Goal: Task Accomplishment & Management: Manage account settings

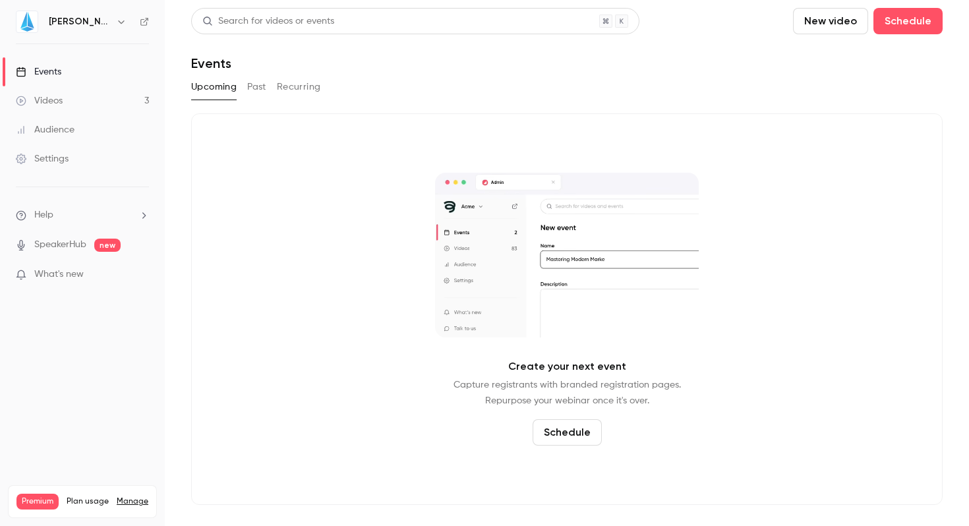
click at [63, 98] on link "Videos 3" at bounding box center [82, 100] width 165 height 29
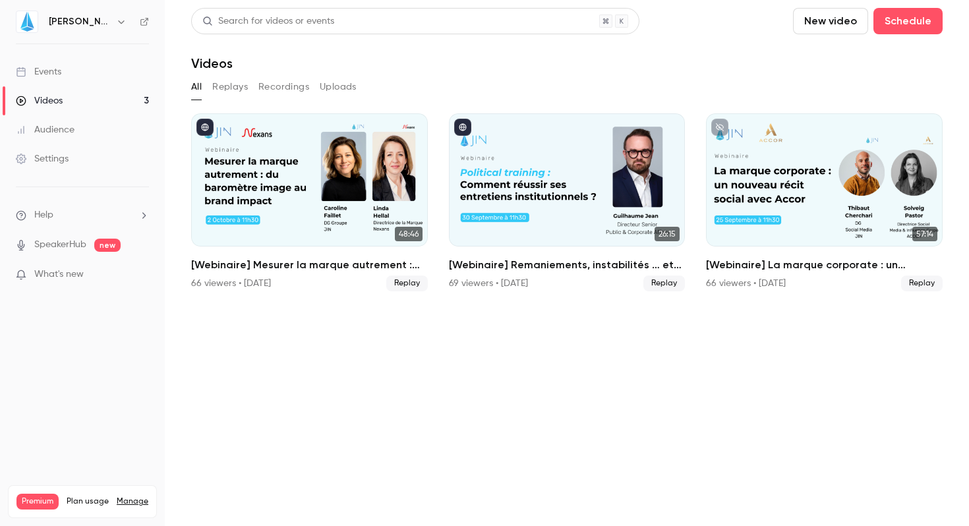
click at [828, 18] on button "New video" at bounding box center [830, 21] width 75 height 26
click at [830, 61] on div "Record" at bounding box center [878, 57] width 100 height 13
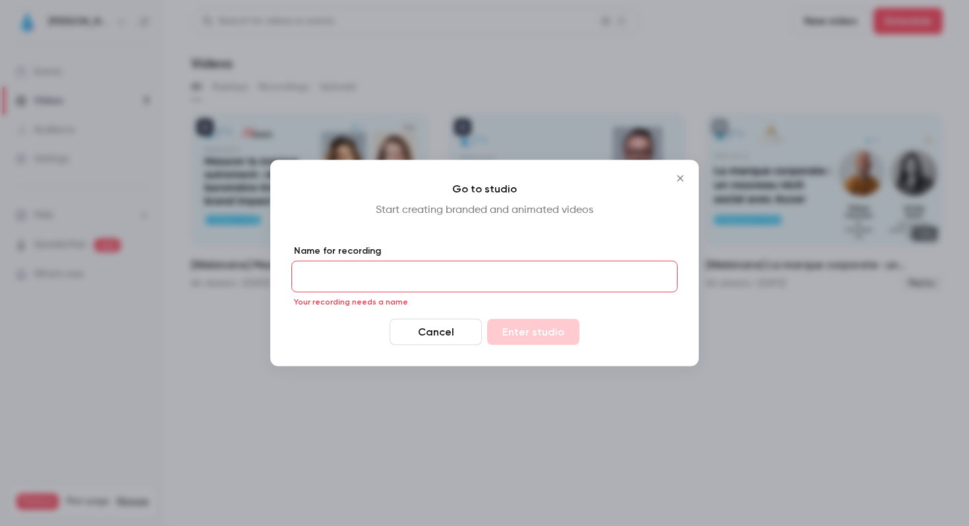
click at [385, 268] on input "Name for recording" at bounding box center [484, 277] width 386 height 32
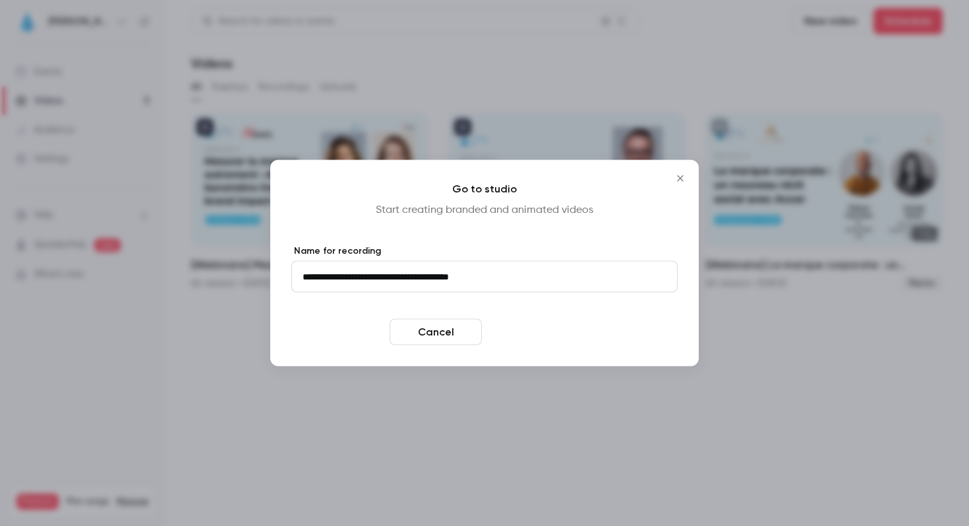
type input "**********"
click at [525, 329] on button "Enter studio" at bounding box center [533, 332] width 92 height 26
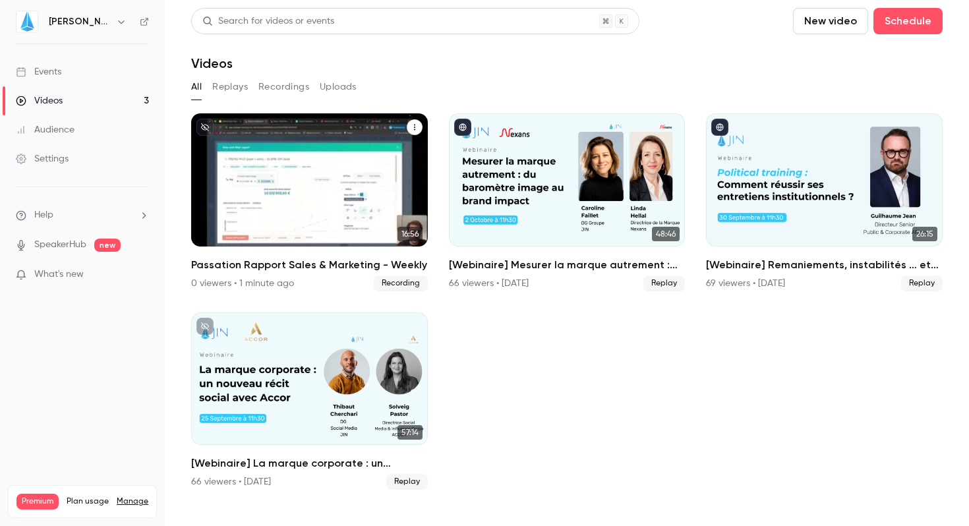
click at [300, 204] on p "Passation Rapport Sales & Marketing - Weekly" at bounding box center [309, 198] width 204 height 64
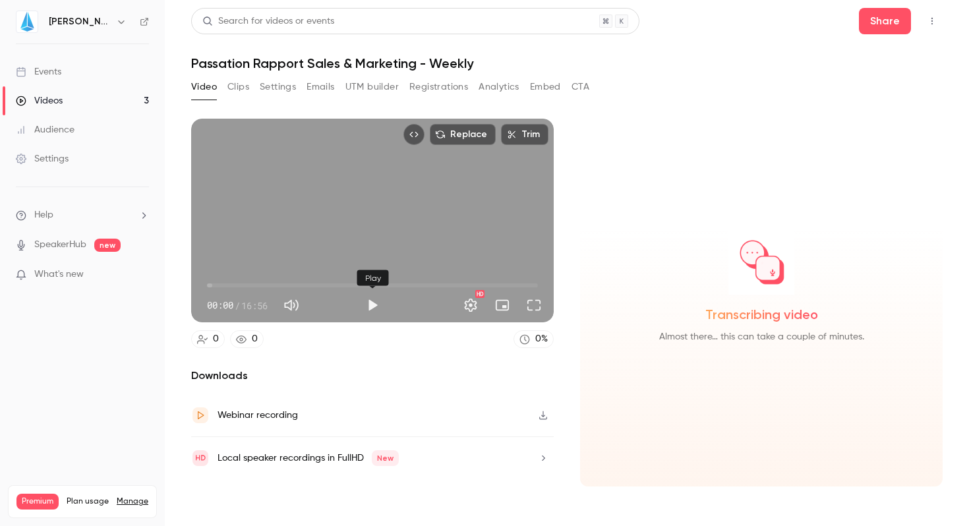
click at [369, 308] on button "Play" at bounding box center [372, 305] width 26 height 26
click at [531, 301] on button "Full screen" at bounding box center [534, 305] width 26 height 26
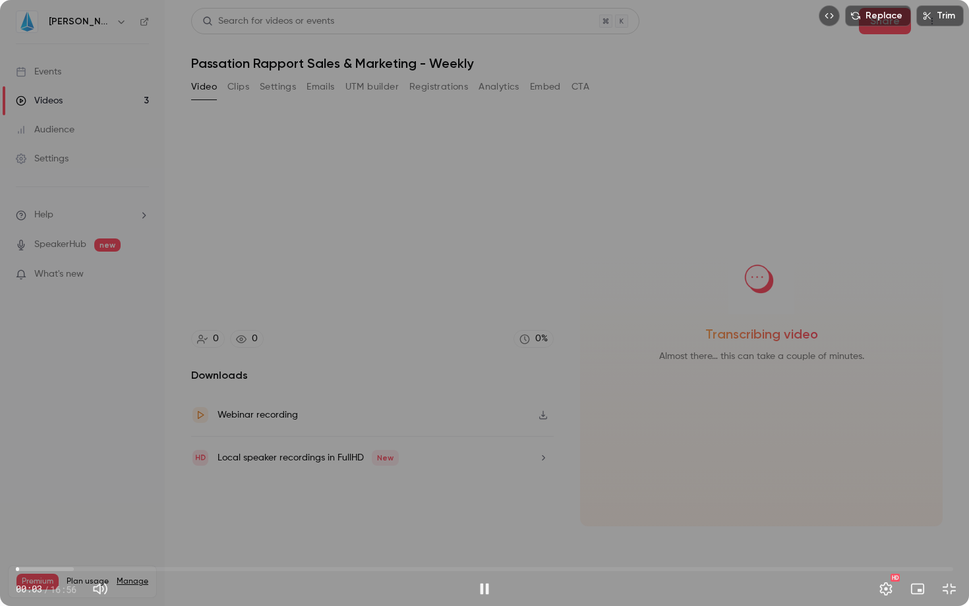
click at [38, 525] on span "00:03" at bounding box center [484, 569] width 937 height 21
click at [54, 525] on span "00:26" at bounding box center [484, 569] width 937 height 21
click at [72, 525] on span "00:47" at bounding box center [484, 569] width 937 height 21
click at [84, 525] on span "01:02" at bounding box center [484, 569] width 937 height 21
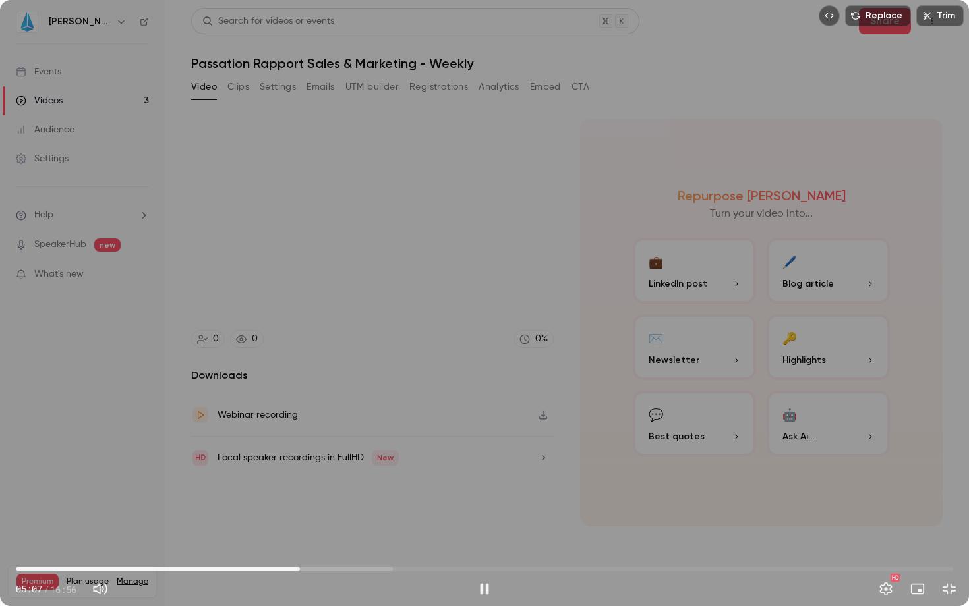
click at [465, 525] on span "05:07" at bounding box center [484, 569] width 937 height 21
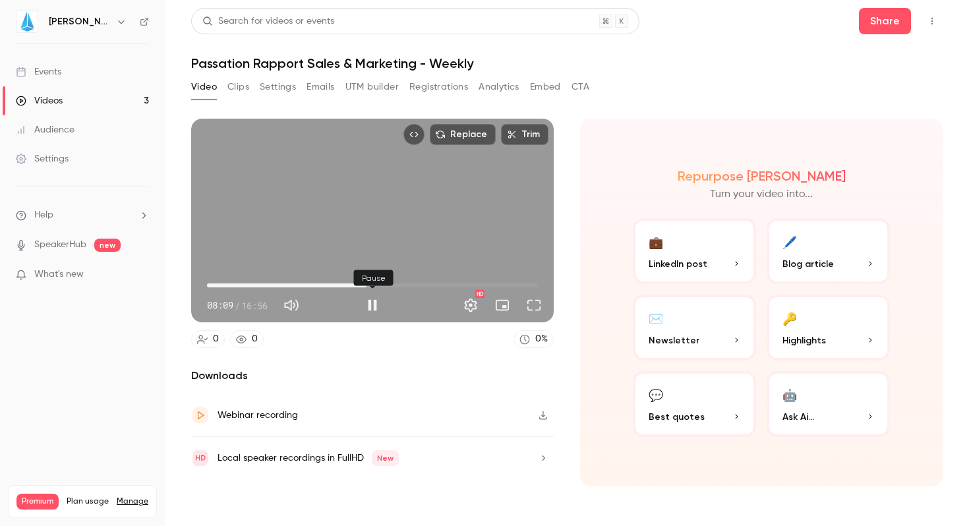
click at [368, 306] on button "Pause" at bounding box center [372, 305] width 26 height 26
type input "*****"
click at [545, 415] on icon "button" at bounding box center [543, 414] width 11 height 9
click at [41, 98] on div "Videos" at bounding box center [39, 100] width 47 height 13
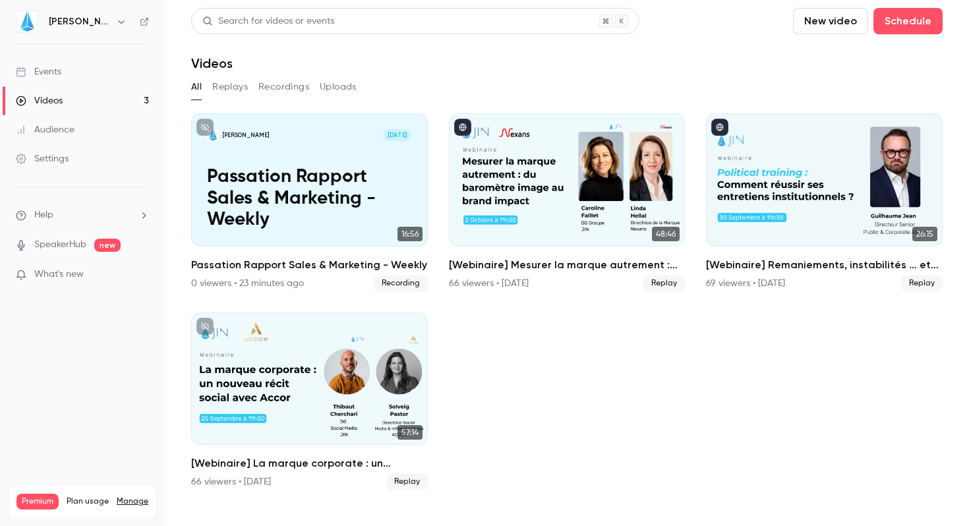
click at [59, 74] on div "Events" at bounding box center [38, 71] width 45 height 13
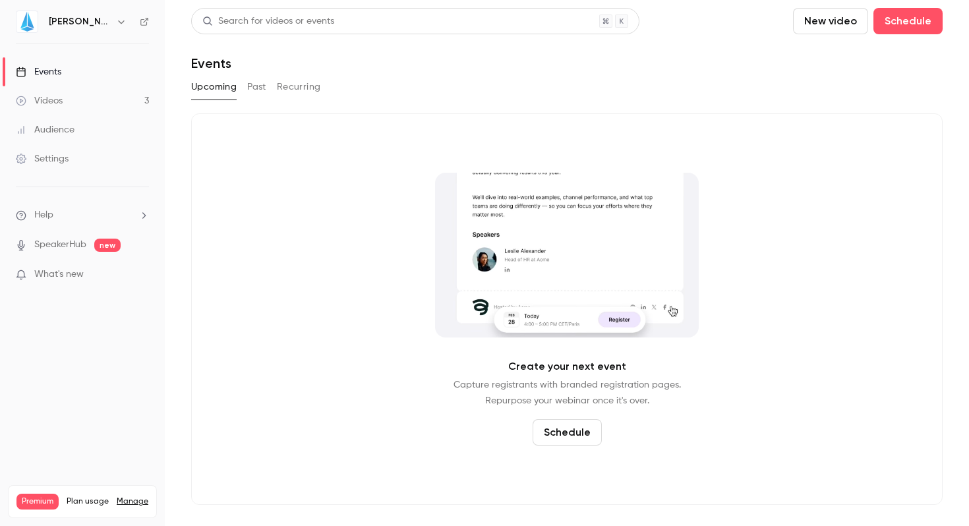
click at [577, 437] on button "Schedule" at bounding box center [566, 432] width 69 height 26
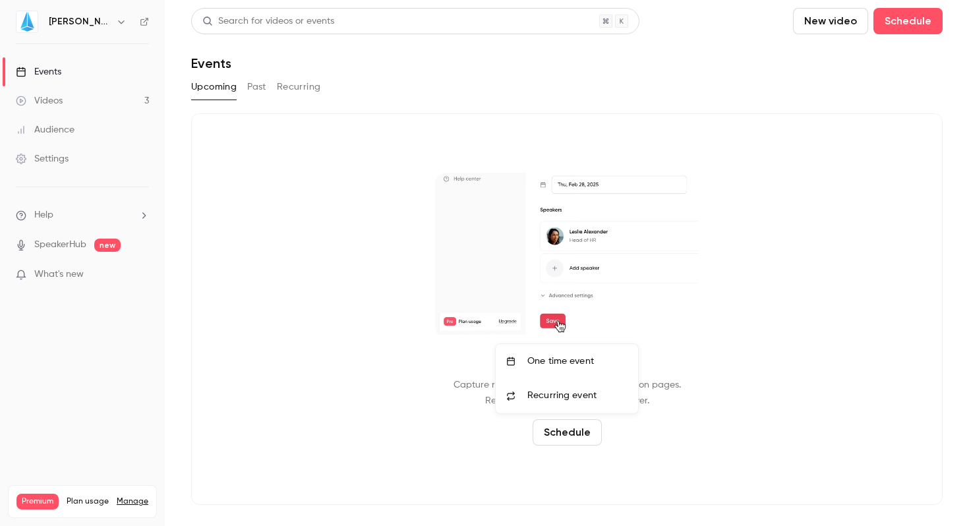
click at [559, 368] on li "One time event" at bounding box center [566, 361] width 142 height 34
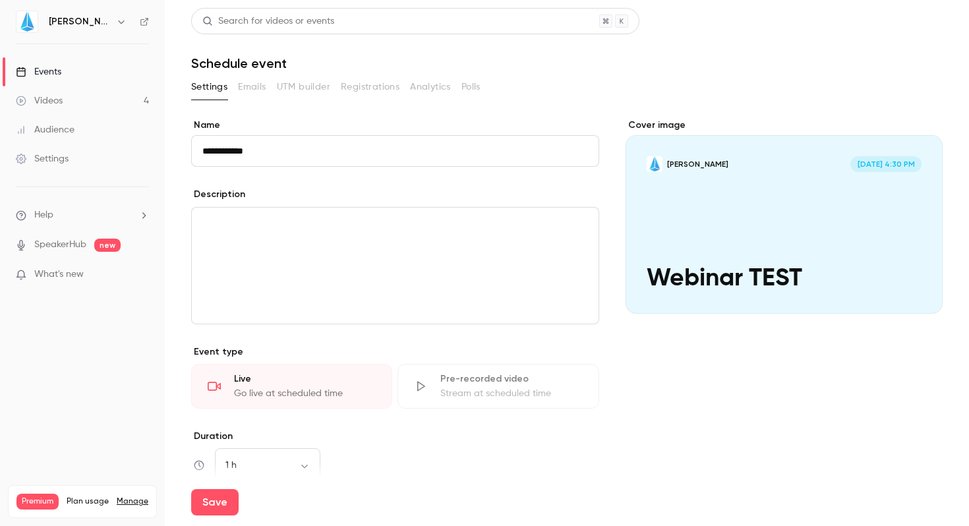
type input "**********"
click at [306, 229] on p "editor" at bounding box center [394, 223] width 385 height 16
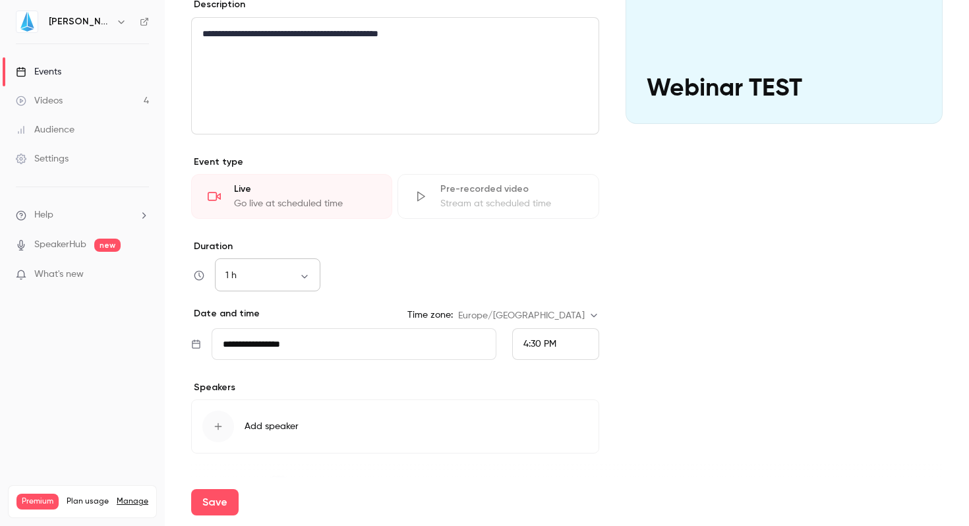
scroll to position [223, 0]
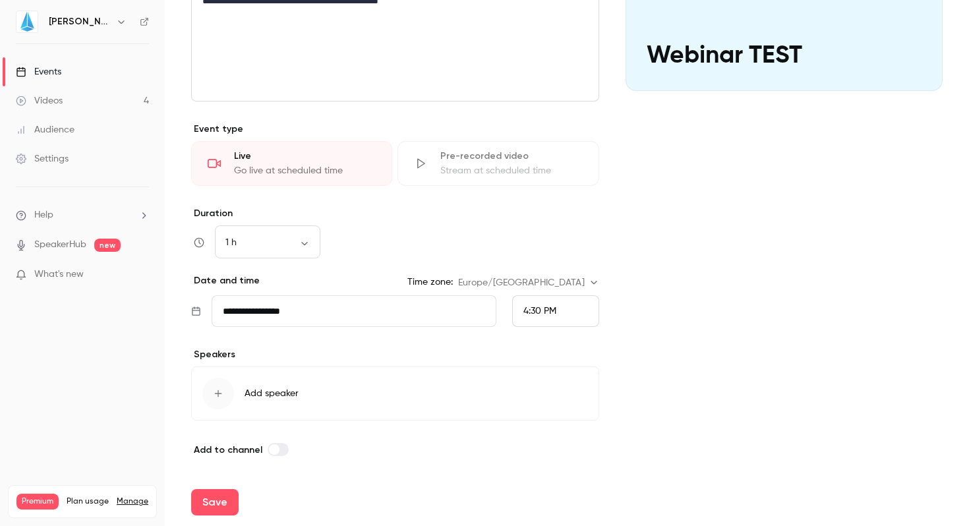
click at [222, 393] on icon "button" at bounding box center [218, 393] width 11 height 11
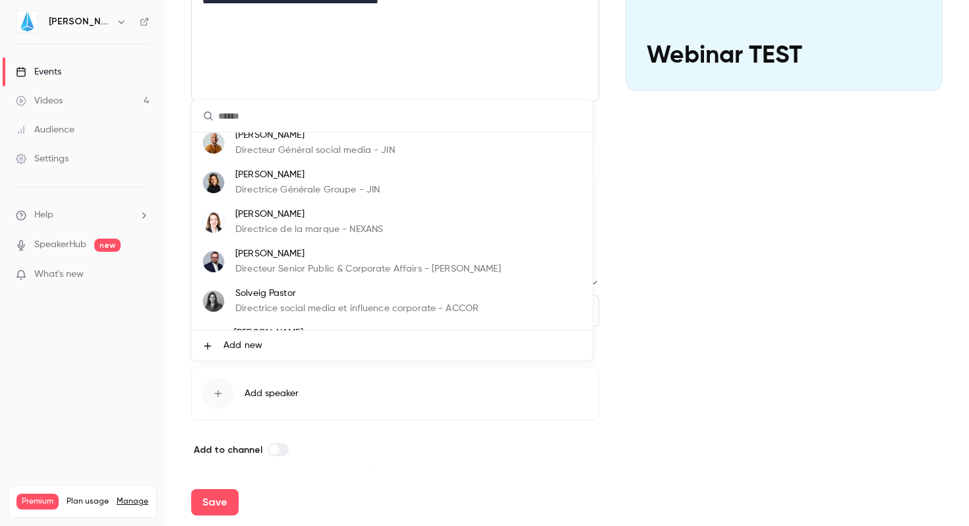
scroll to position [40, 0]
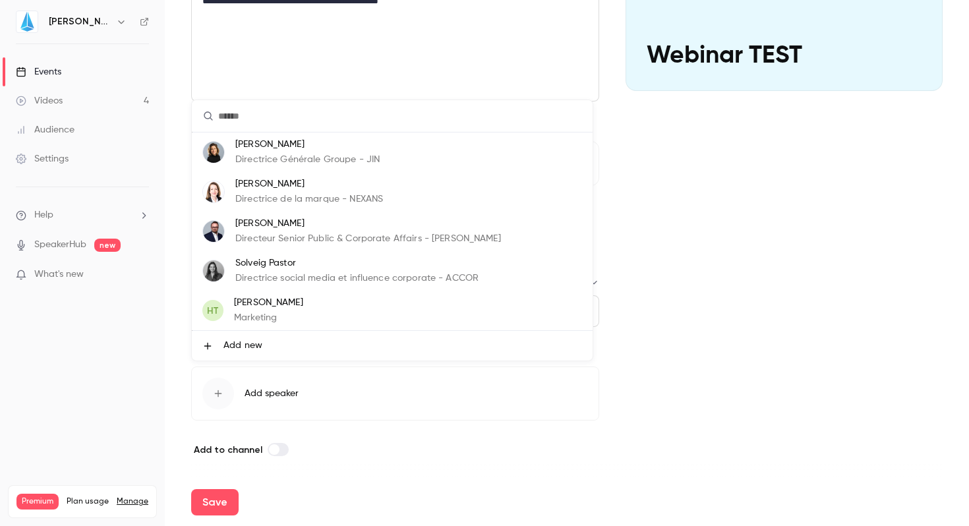
click at [254, 310] on div "[PERSON_NAME] Marketing" at bounding box center [268, 310] width 69 height 29
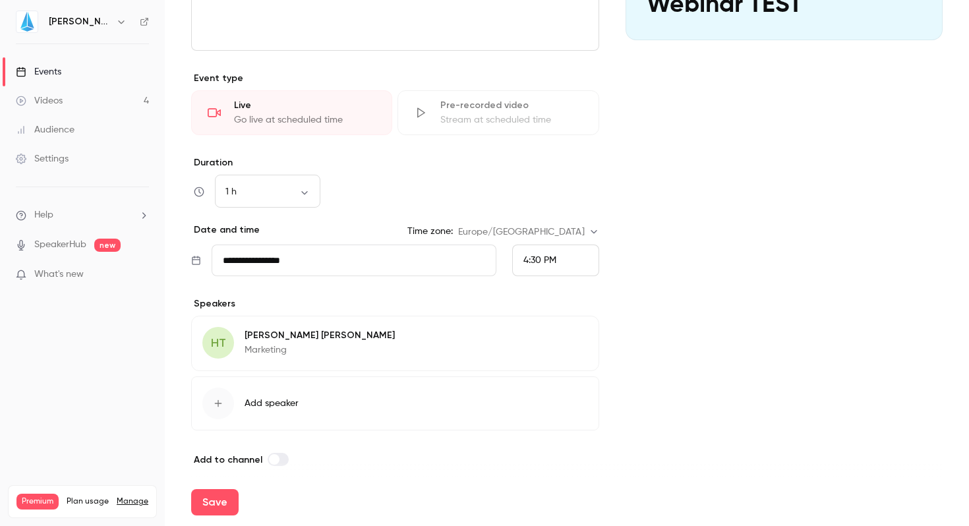
scroll to position [283, 0]
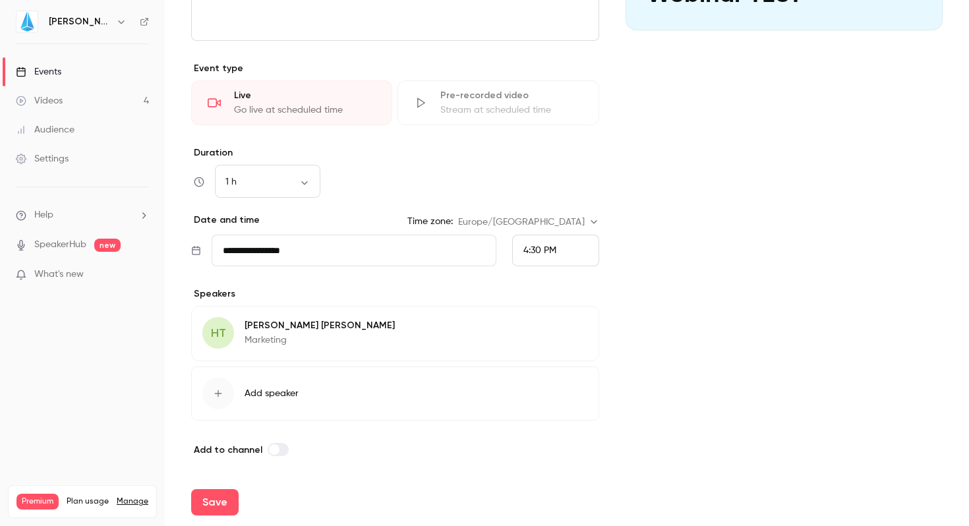
click at [214, 392] on icon "button" at bounding box center [218, 393] width 11 height 11
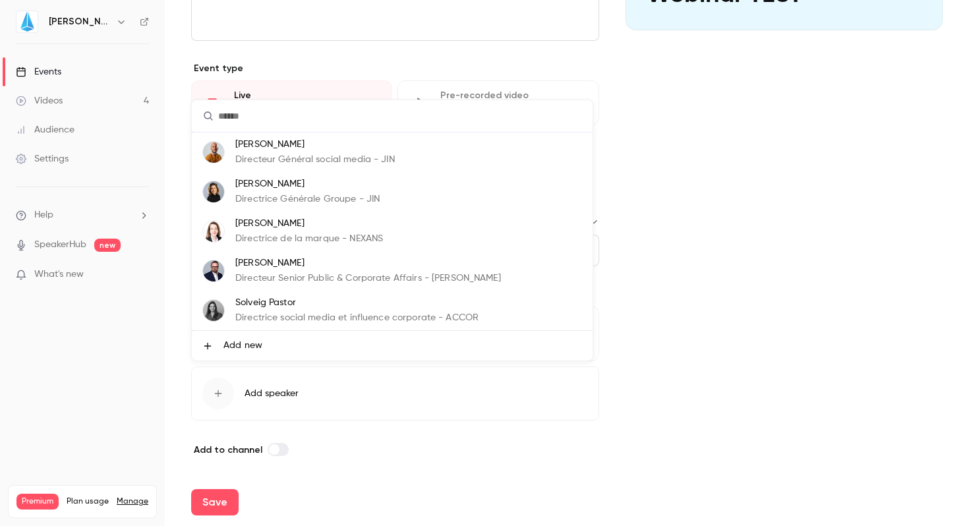
click at [204, 341] on icon at bounding box center [207, 346] width 11 height 11
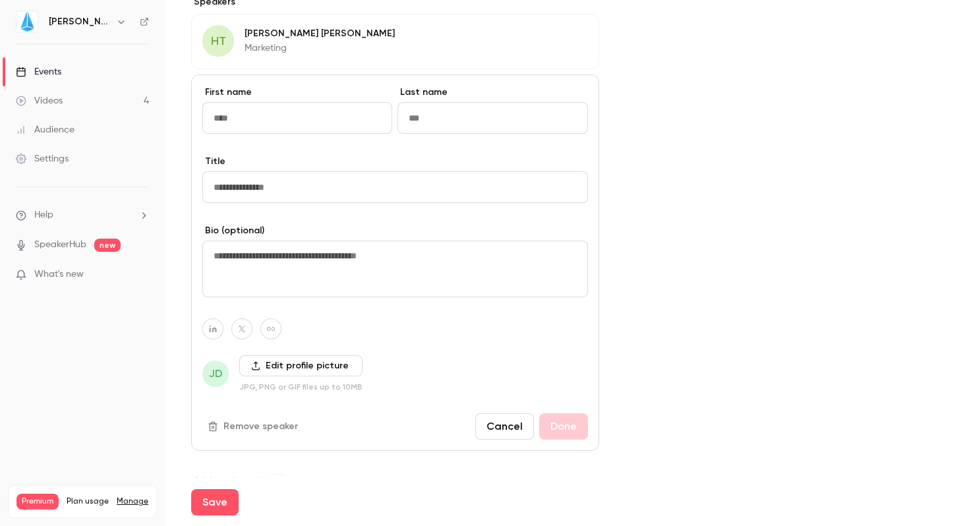
scroll to position [575, 0]
click at [508, 428] on button "Cancel" at bounding box center [504, 427] width 59 height 26
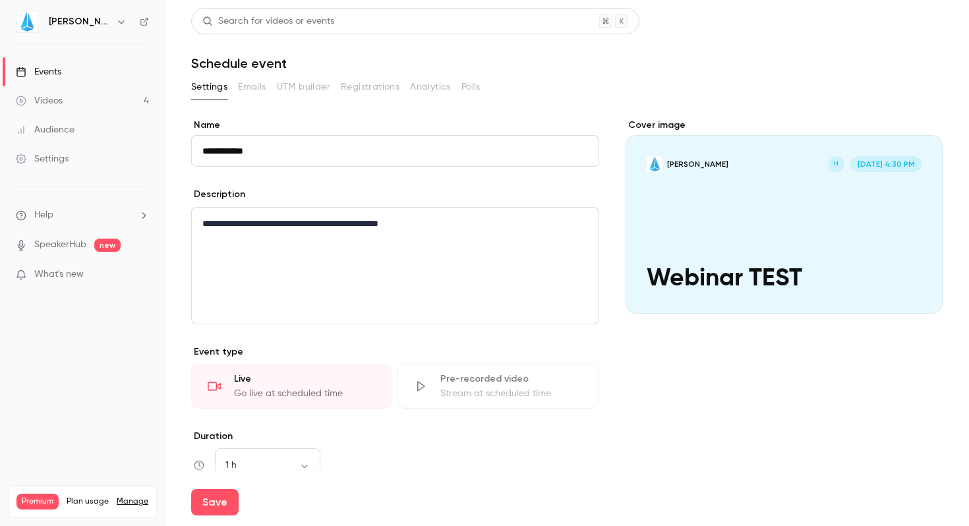
scroll to position [283, 0]
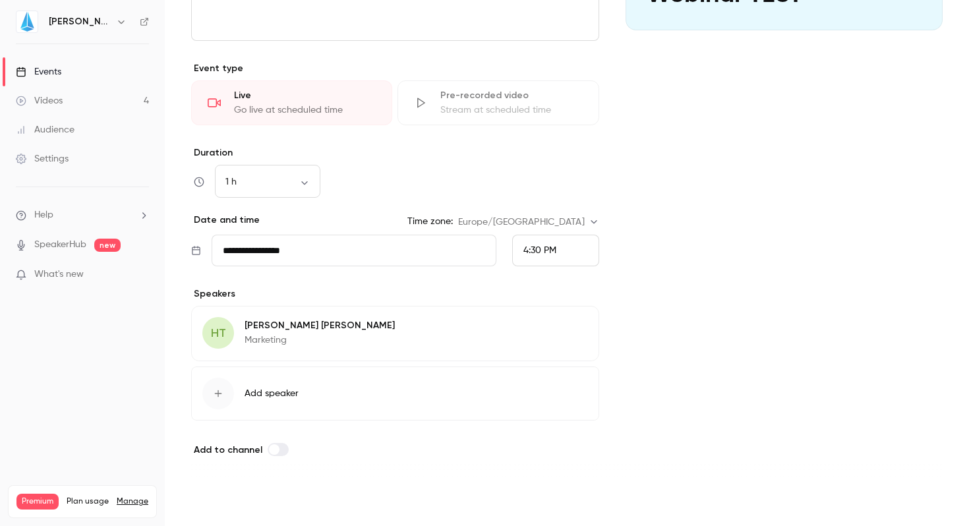
click at [225, 502] on button "Save" at bounding box center [214, 502] width 47 height 26
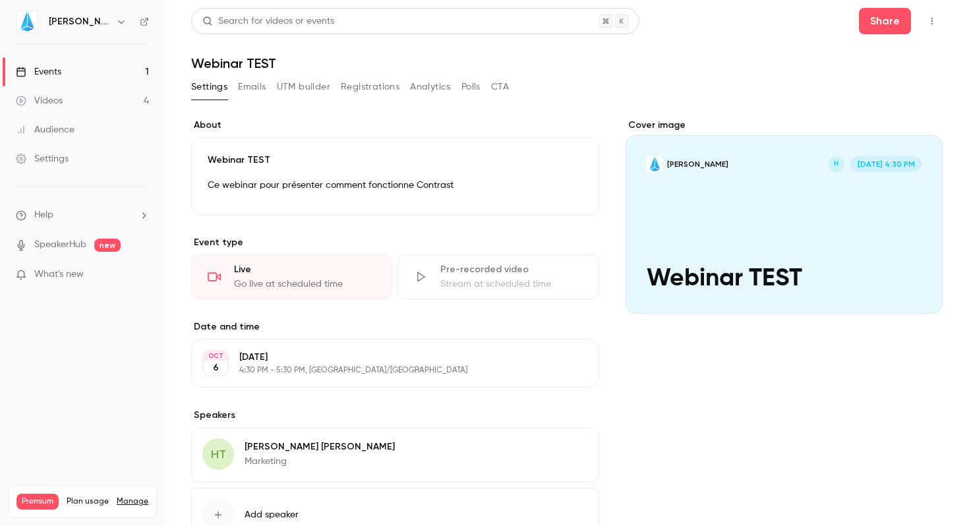
click at [117, 69] on link "Events 1" at bounding box center [82, 71] width 165 height 29
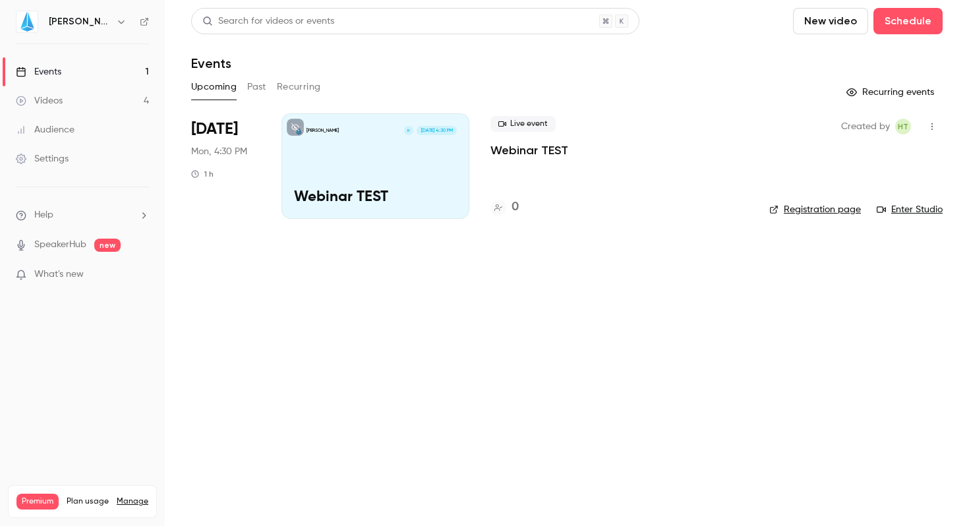
click at [932, 127] on icon "button" at bounding box center [931, 126] width 11 height 9
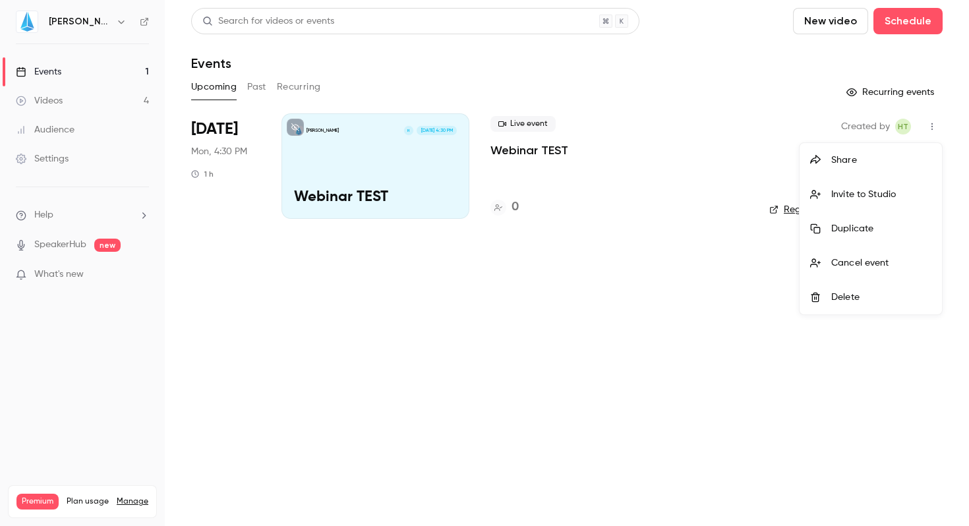
click at [862, 297] on div "Delete" at bounding box center [881, 297] width 100 height 13
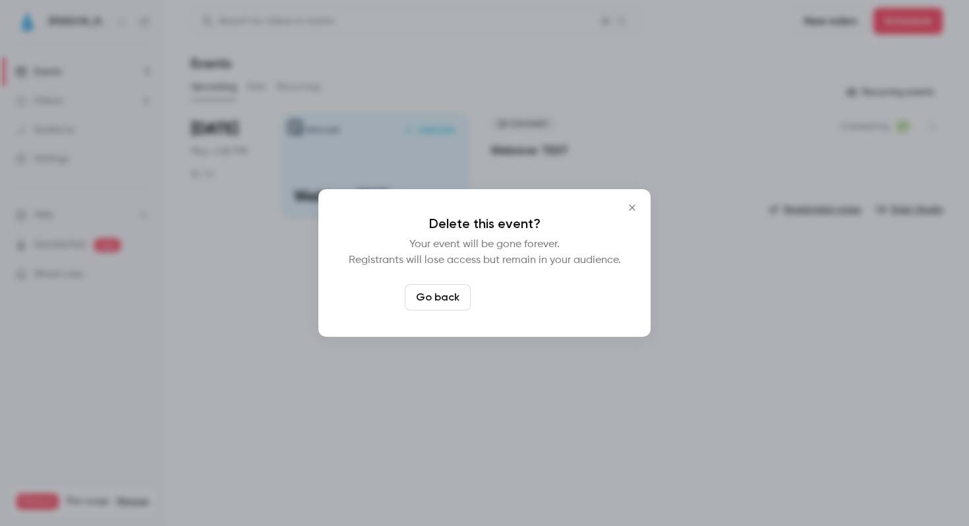
click at [518, 295] on button "Delete event" at bounding box center [520, 297] width 88 height 26
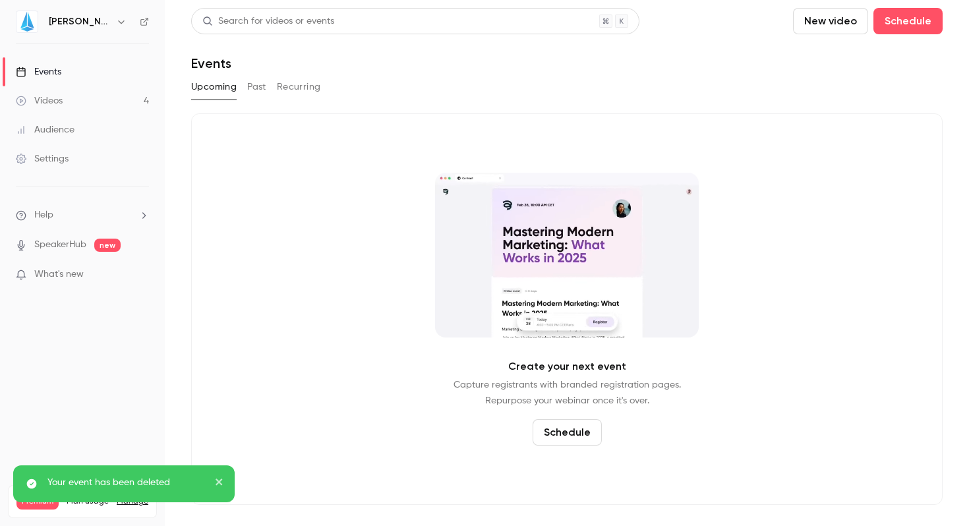
click at [824, 18] on button "New video" at bounding box center [830, 21] width 75 height 26
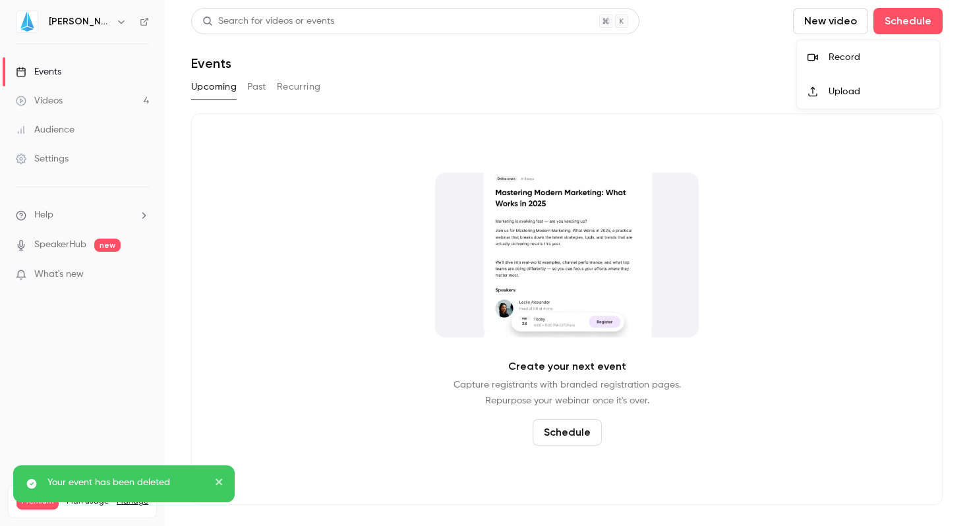
click at [835, 62] on div "Record" at bounding box center [878, 57] width 100 height 13
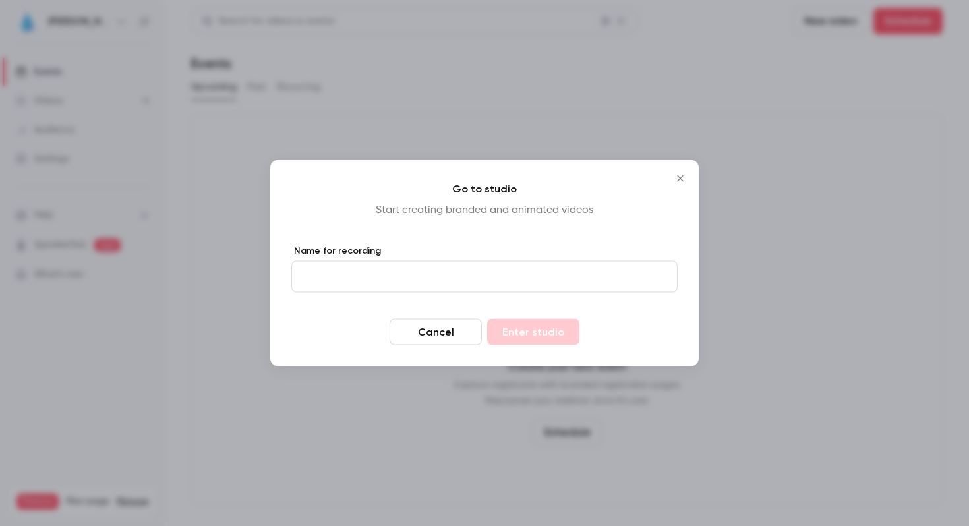
click at [410, 265] on input "Name for recording" at bounding box center [484, 277] width 386 height 32
type input "*****"
click at [685, 171] on button "Close" at bounding box center [680, 178] width 26 height 26
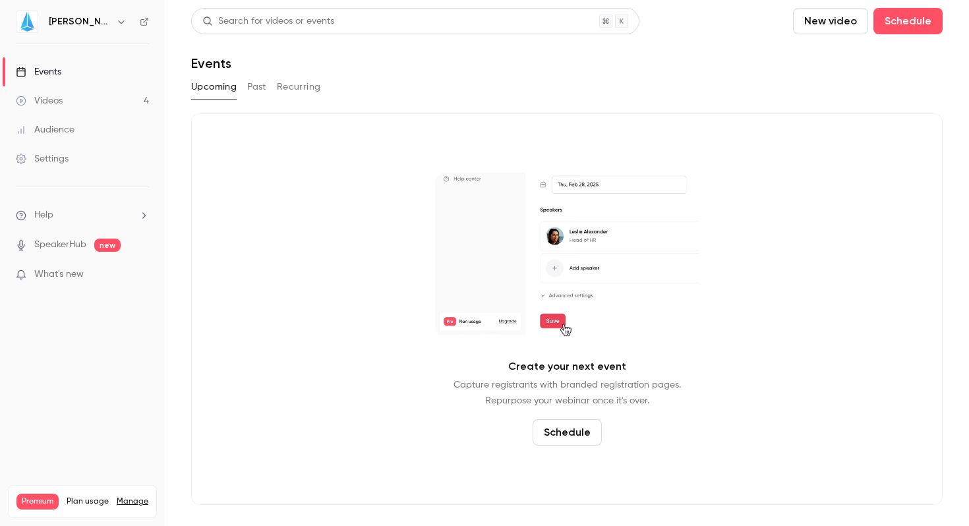
click at [81, 97] on link "Videos 4" at bounding box center [82, 100] width 165 height 29
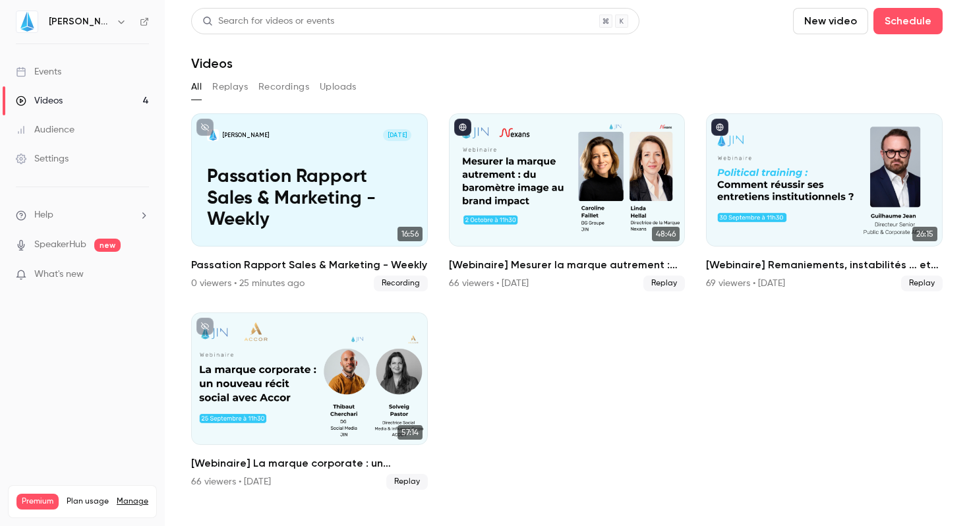
click at [46, 72] on div "Events" at bounding box center [38, 71] width 45 height 13
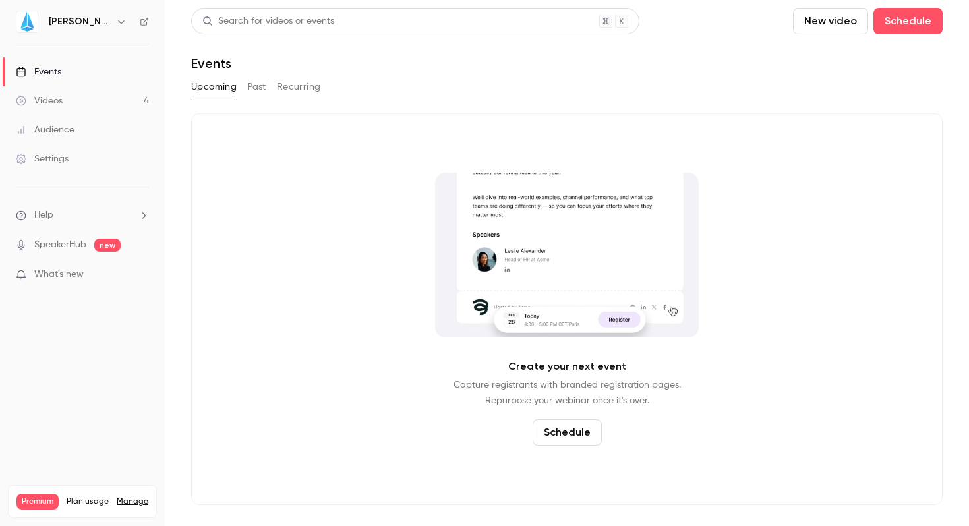
click at [820, 32] on button "New video" at bounding box center [830, 21] width 75 height 26
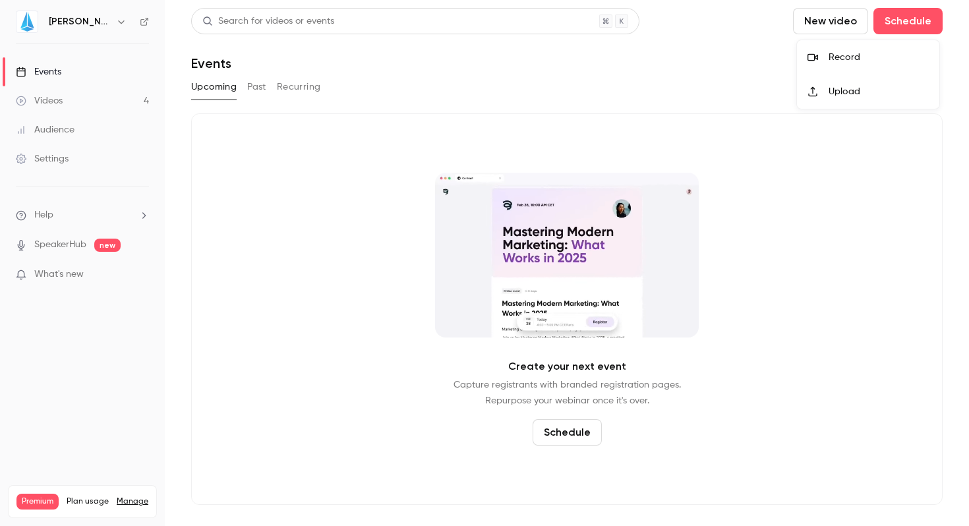
click at [844, 59] on div "Record" at bounding box center [878, 57] width 100 height 13
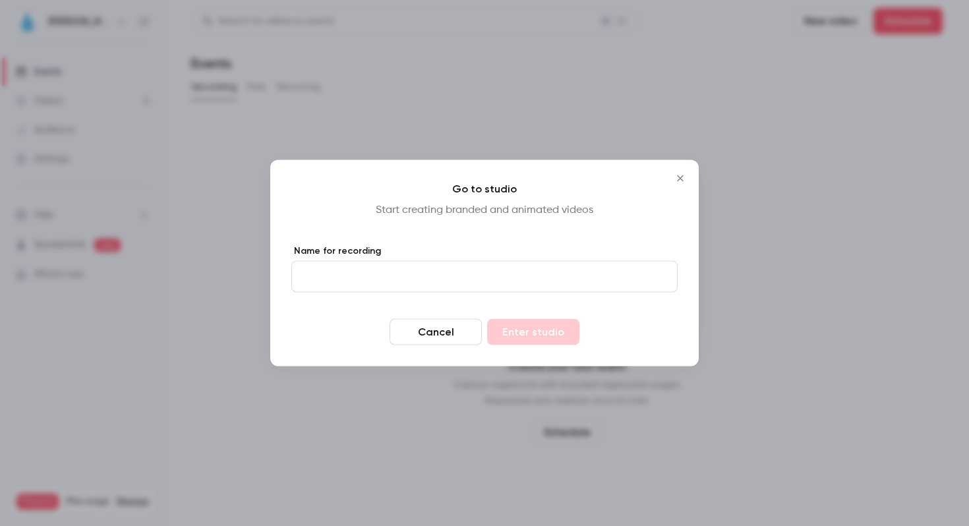
click at [301, 269] on input "Name for recording" at bounding box center [484, 277] width 386 height 32
type input "**********"
click at [531, 333] on button "Enter studio" at bounding box center [533, 332] width 92 height 26
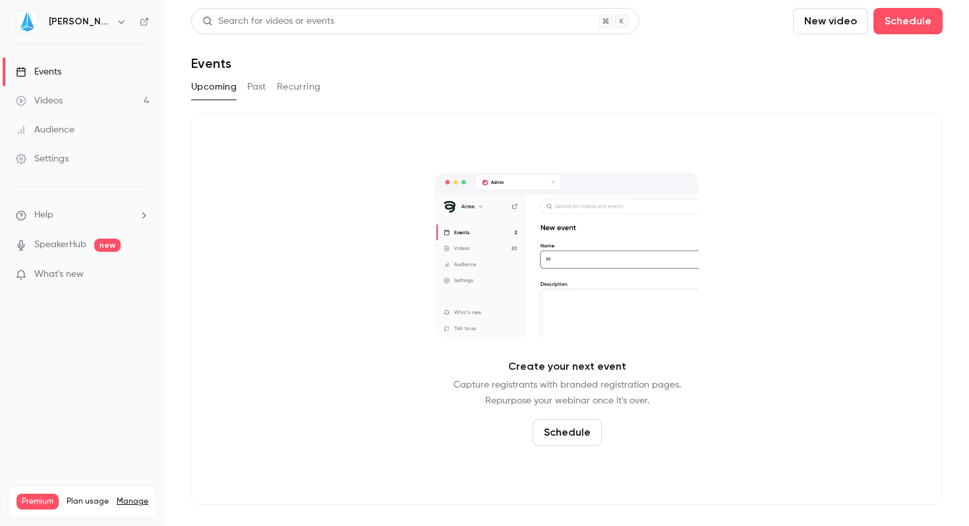
click at [557, 431] on button "Schedule" at bounding box center [566, 432] width 69 height 26
click at [557, 358] on div "One time event" at bounding box center [577, 360] width 100 height 13
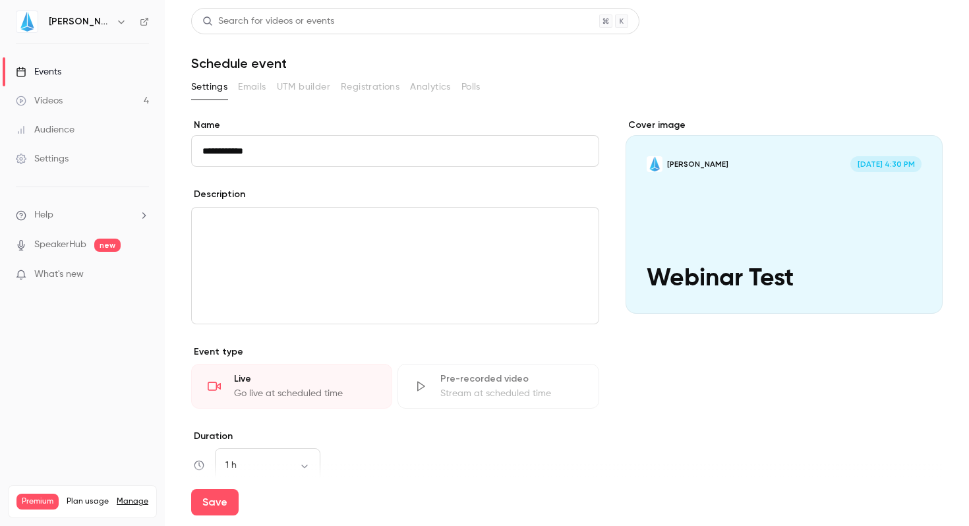
type input "**********"
click at [341, 223] on p "editor" at bounding box center [394, 223] width 385 height 16
click at [704, 414] on div "Cover image JIN [DATE] 4:30 PM Webinar Test" at bounding box center [783, 399] width 317 height 561
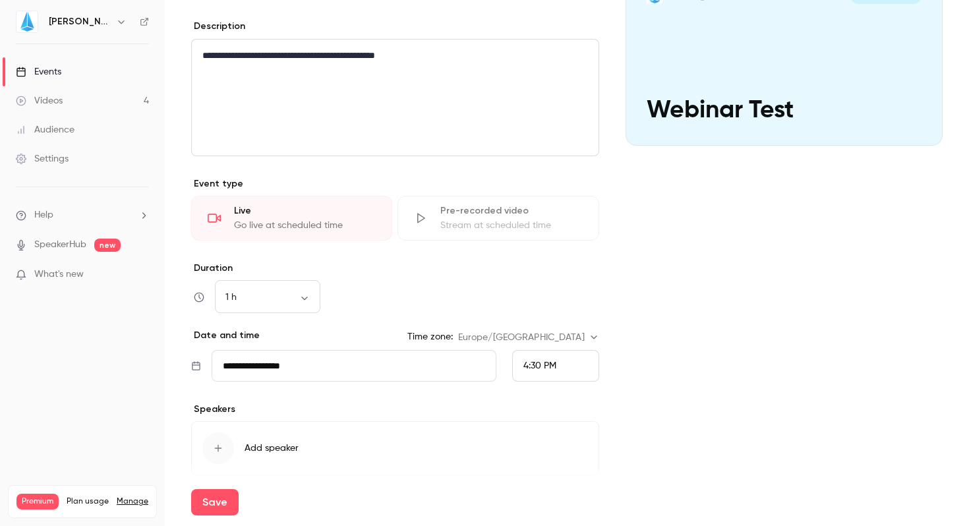
scroll to position [198, 0]
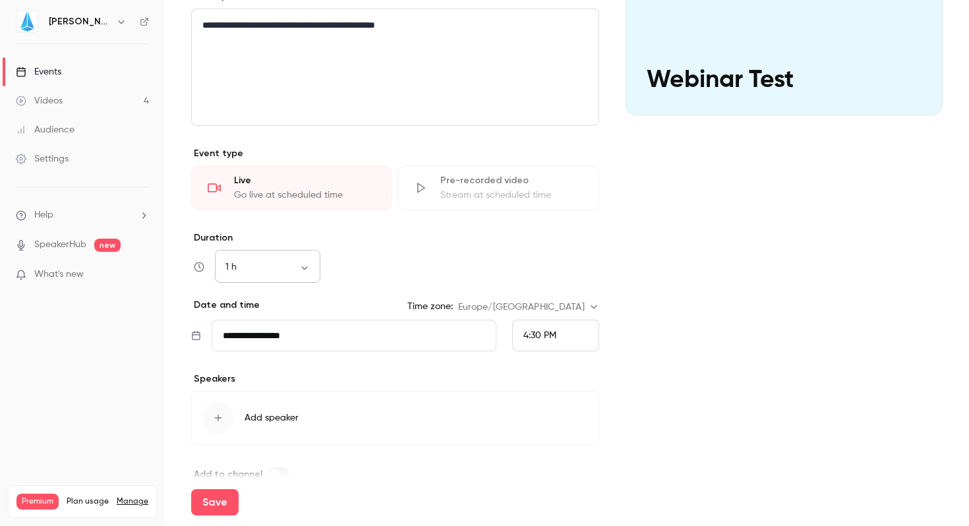
click at [295, 261] on body "**********" at bounding box center [484, 263] width 969 height 526
click at [244, 396] on li "1 h" at bounding box center [267, 390] width 105 height 34
click at [431, 256] on div "1 h ** ​" at bounding box center [395, 267] width 408 height 32
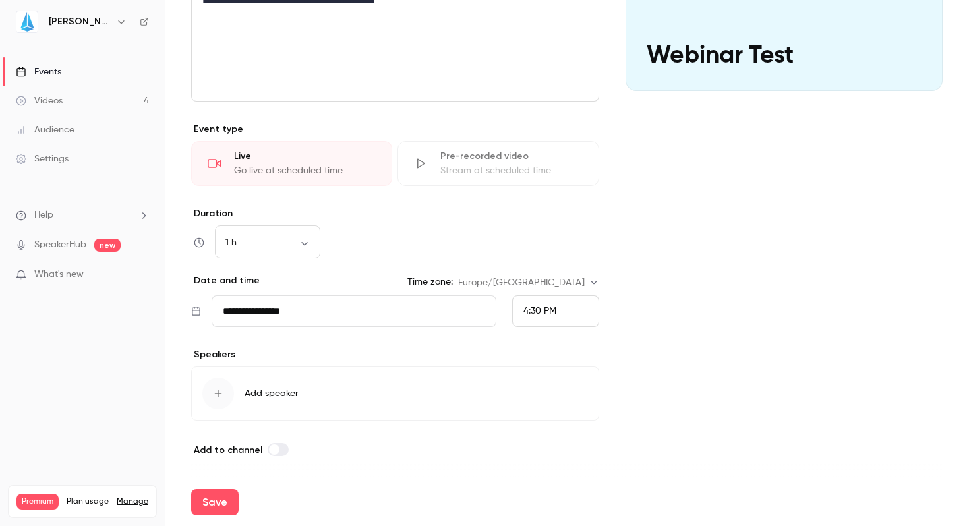
scroll to position [222, 0]
click at [546, 310] on span "4:30 PM" at bounding box center [539, 311] width 33 height 9
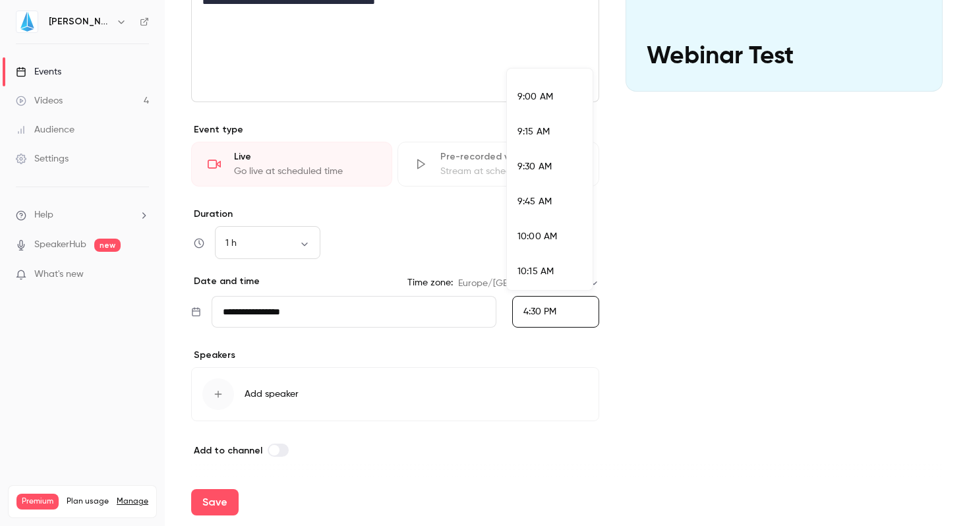
scroll to position [1243, 0]
click at [547, 233] on span "11:30 AM" at bounding box center [535, 235] width 36 height 9
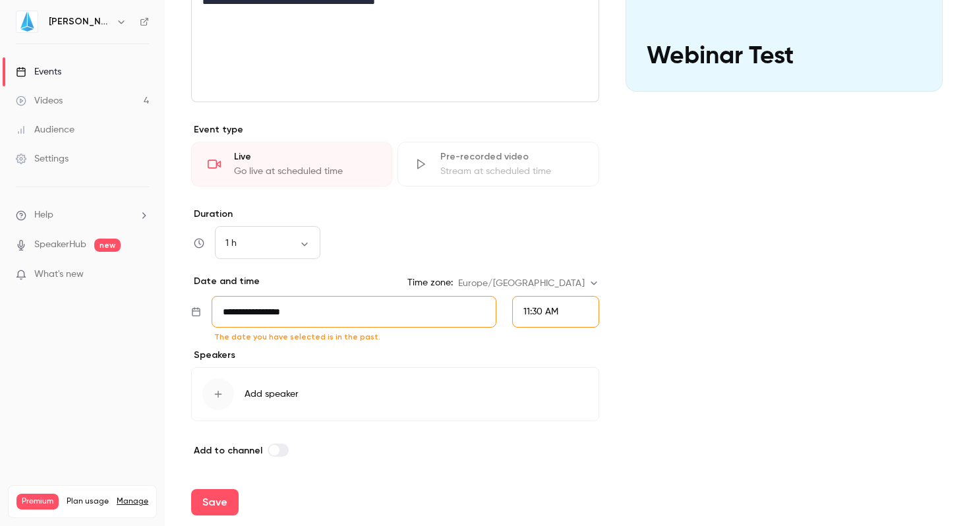
scroll to position [2211, 0]
click at [317, 310] on input "**********" at bounding box center [354, 312] width 285 height 32
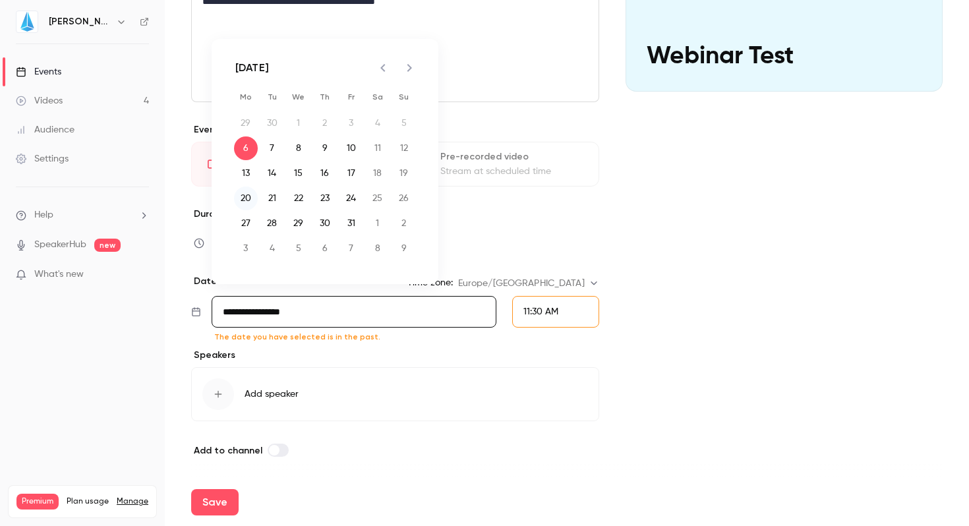
click at [245, 194] on button "20" at bounding box center [246, 198] width 24 height 24
type input "**********"
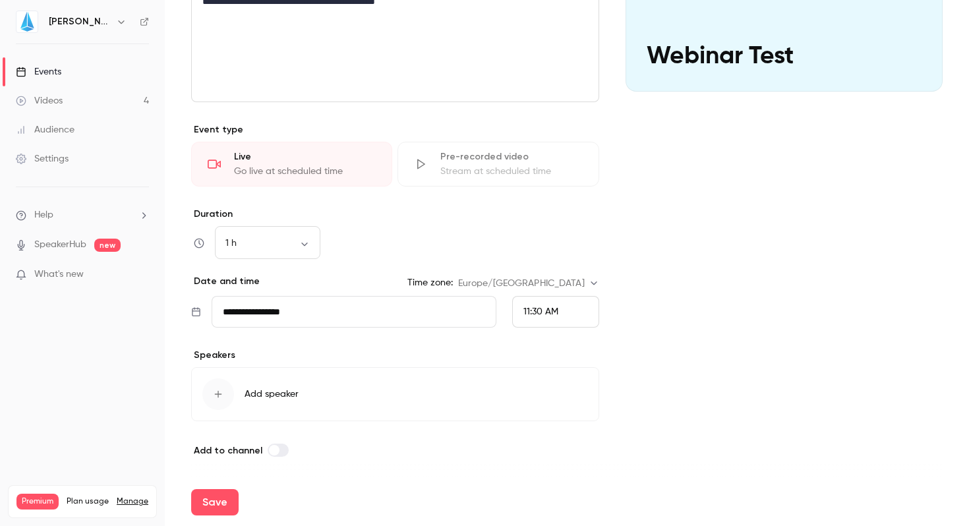
scroll to position [223, 0]
click at [220, 390] on icon "button" at bounding box center [218, 393] width 11 height 11
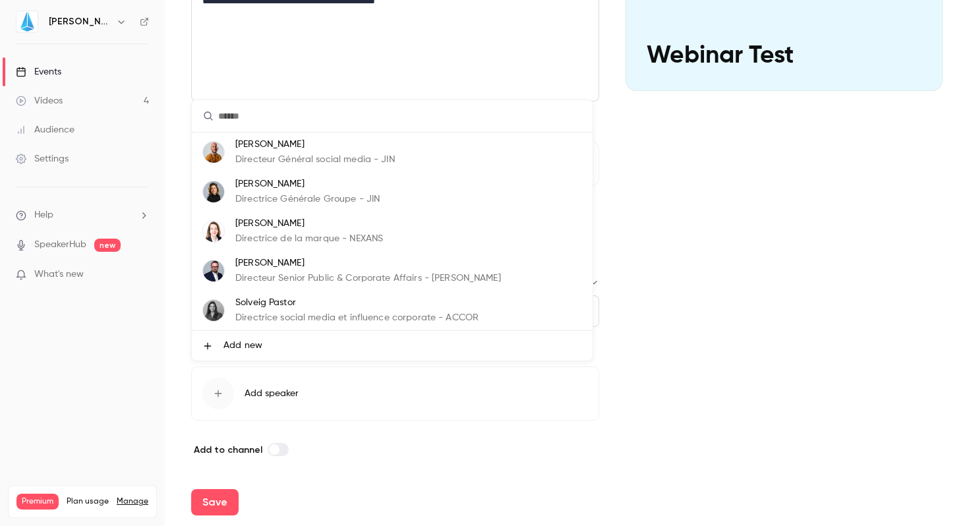
scroll to position [40, 0]
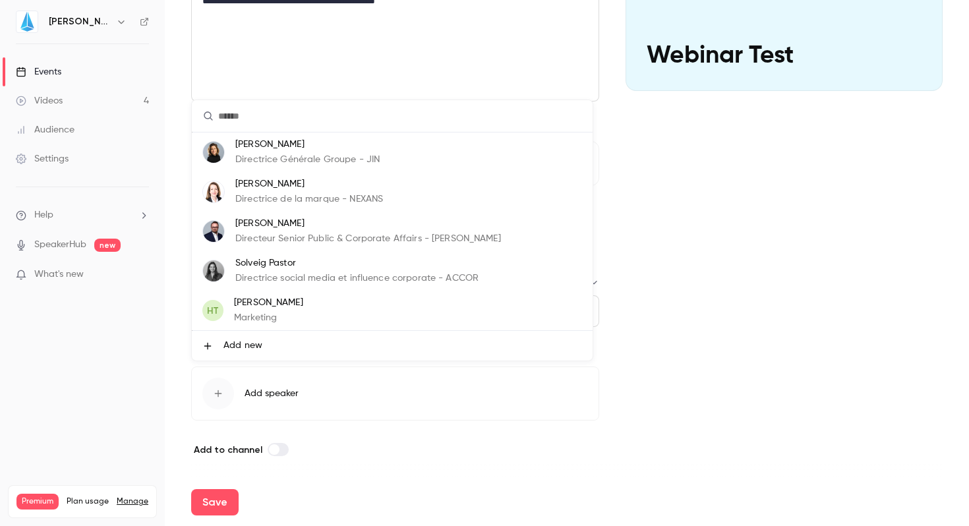
click at [275, 306] on p "[PERSON_NAME]" at bounding box center [268, 303] width 69 height 14
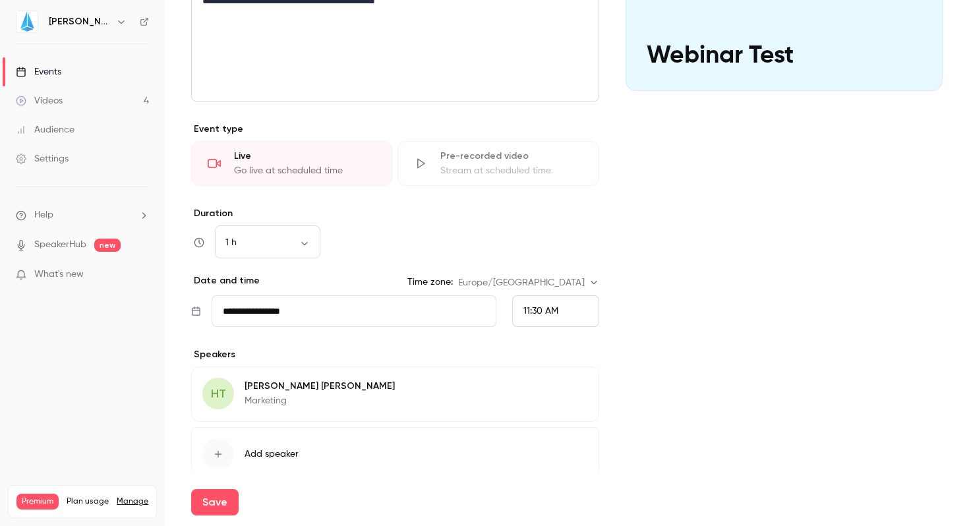
scroll to position [283, 0]
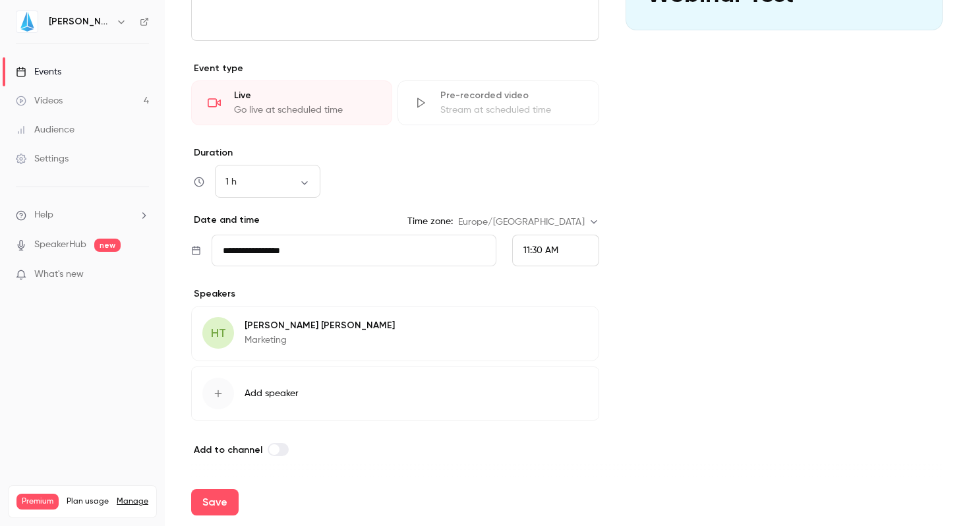
click at [223, 393] on div "button" at bounding box center [218, 394] width 32 height 32
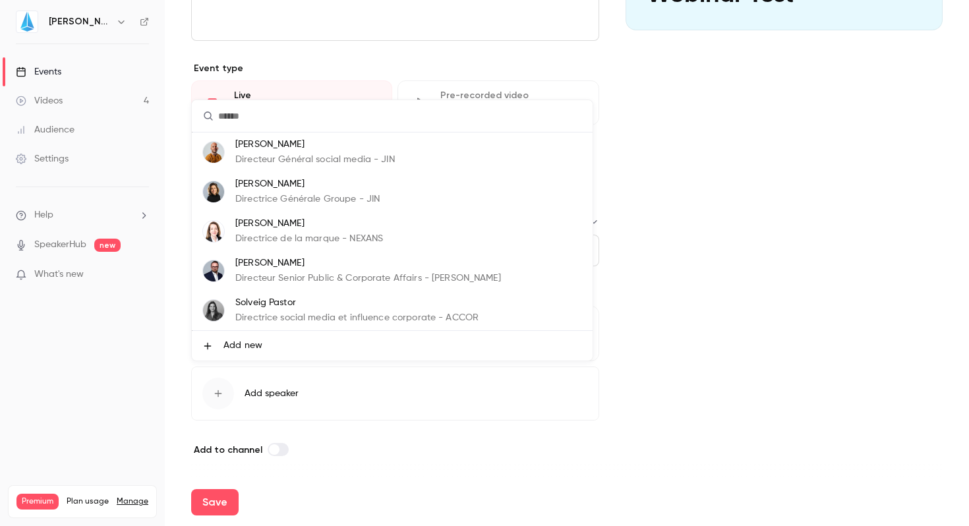
click at [243, 186] on p "[PERSON_NAME]" at bounding box center [307, 184] width 144 height 14
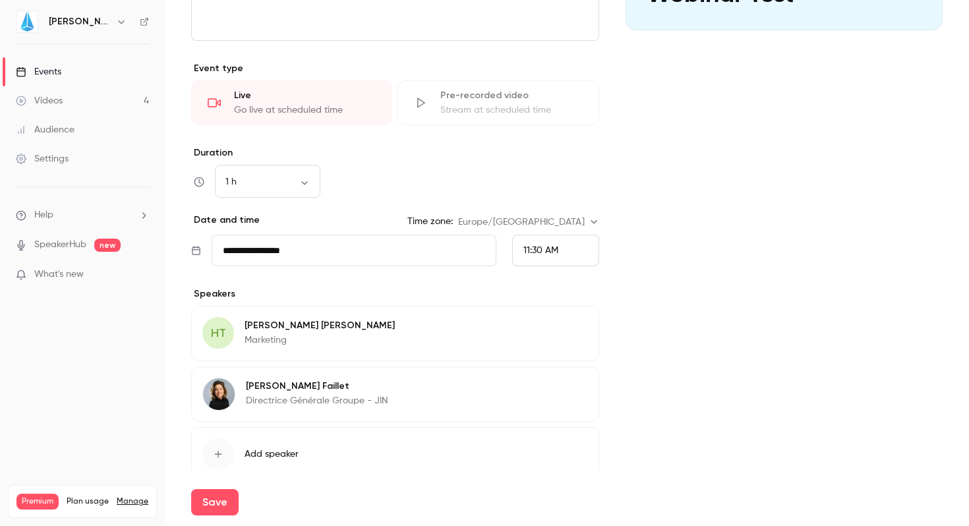
click at [570, 388] on button "Edit" at bounding box center [564, 388] width 48 height 21
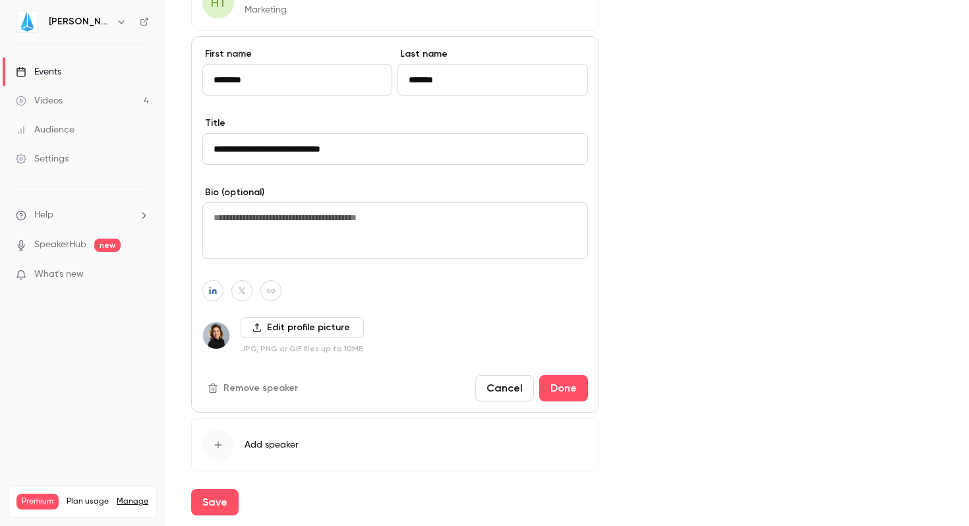
scroll to position [665, 0]
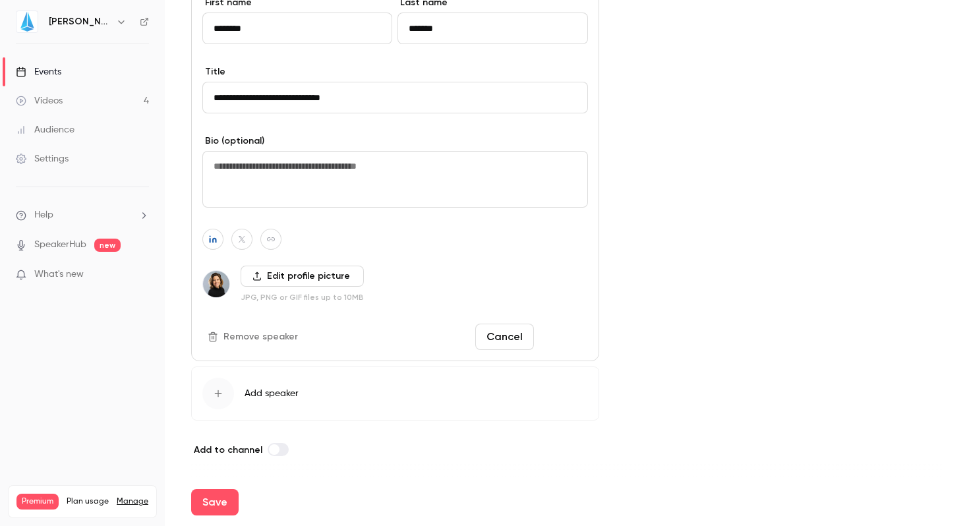
click at [561, 335] on button "Done" at bounding box center [563, 337] width 49 height 26
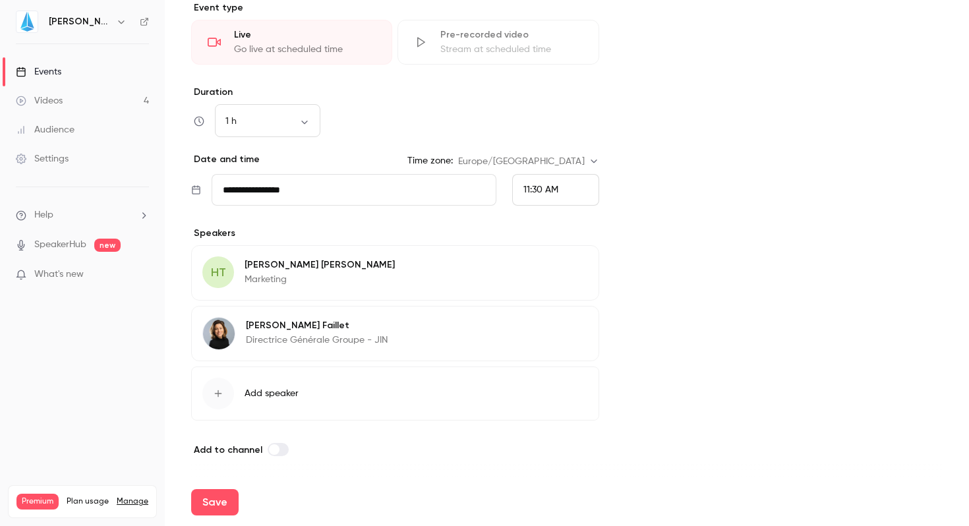
click at [218, 397] on icon "button" at bounding box center [218, 393] width 11 height 11
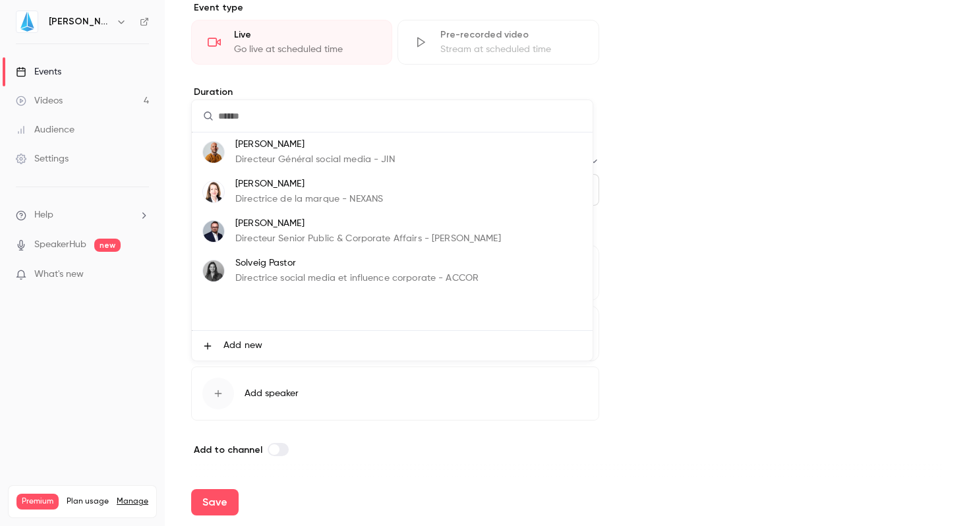
click at [208, 344] on icon at bounding box center [207, 346] width 11 height 11
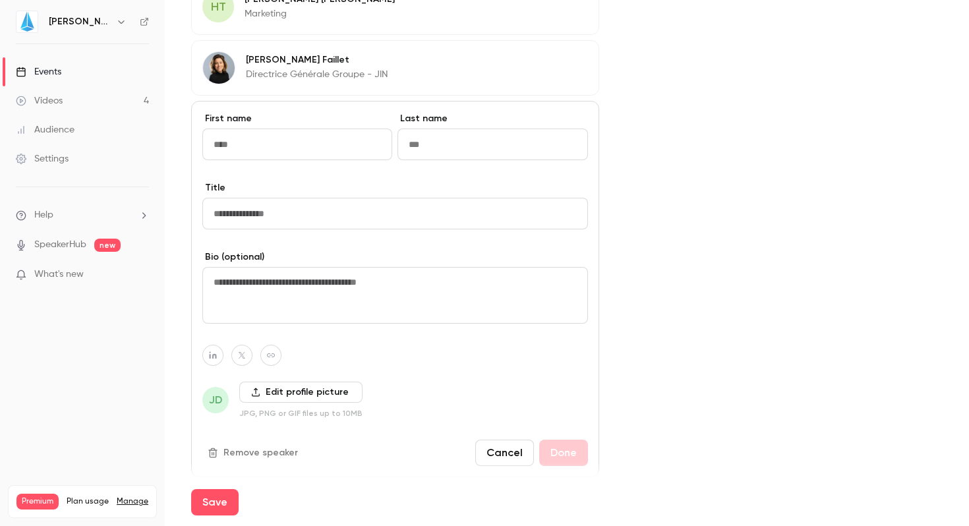
scroll to position [643, 0]
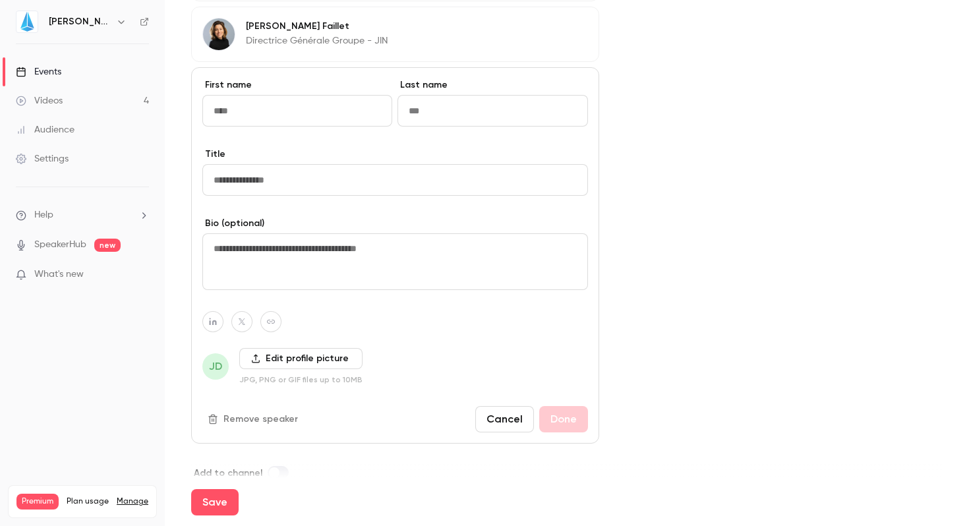
click at [492, 412] on button "Cancel" at bounding box center [504, 419] width 59 height 26
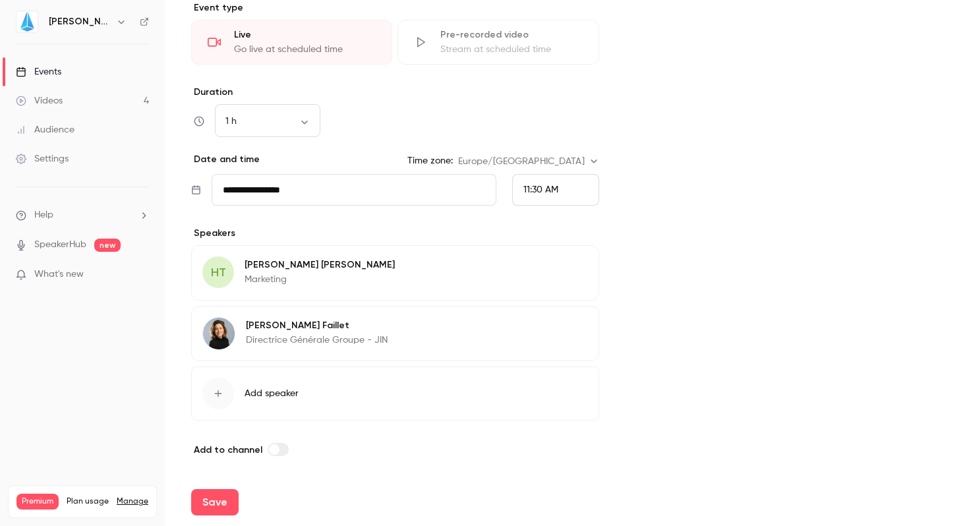
click at [571, 329] on button "Edit" at bounding box center [564, 327] width 48 height 21
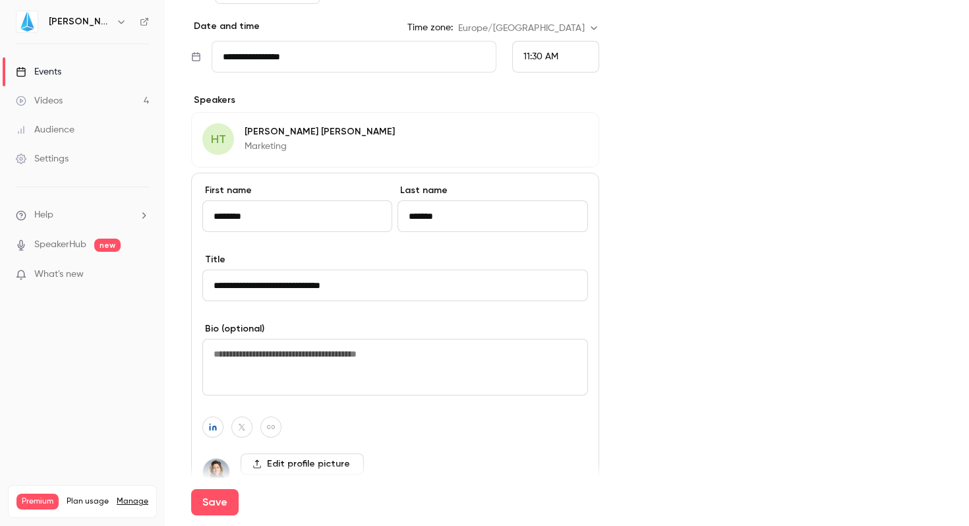
scroll to position [665, 0]
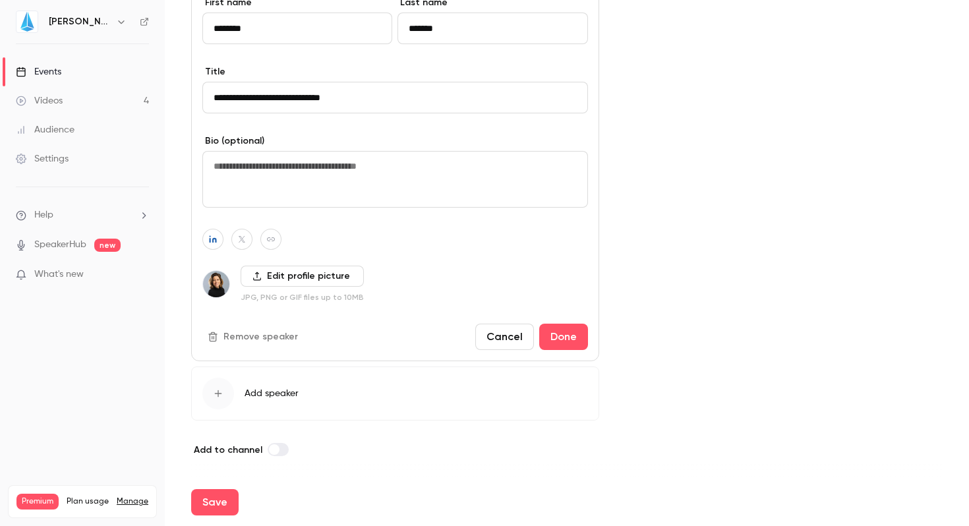
click at [211, 337] on icon "button" at bounding box center [213, 336] width 11 height 11
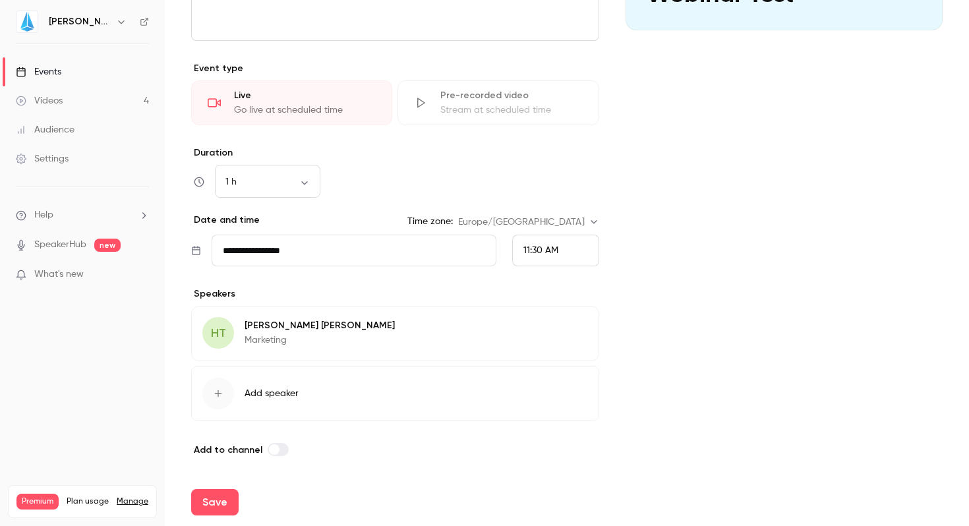
scroll to position [283, 0]
click at [763, 327] on div "Cover image [PERSON_NAME] [DATE] 11:30 AM Webinar Test" at bounding box center [783, 146] width 317 height 622
click at [214, 495] on button "Save" at bounding box center [214, 502] width 47 height 26
type input "**********"
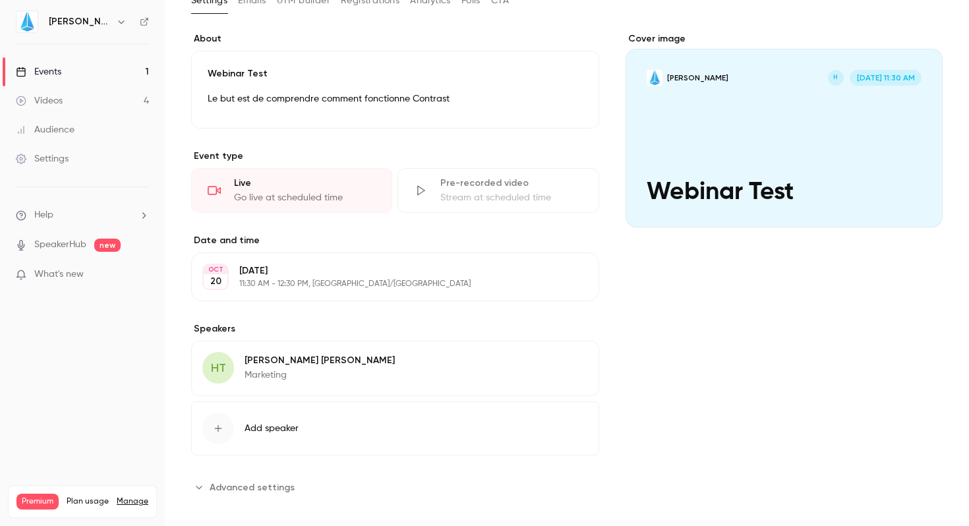
scroll to position [98, 0]
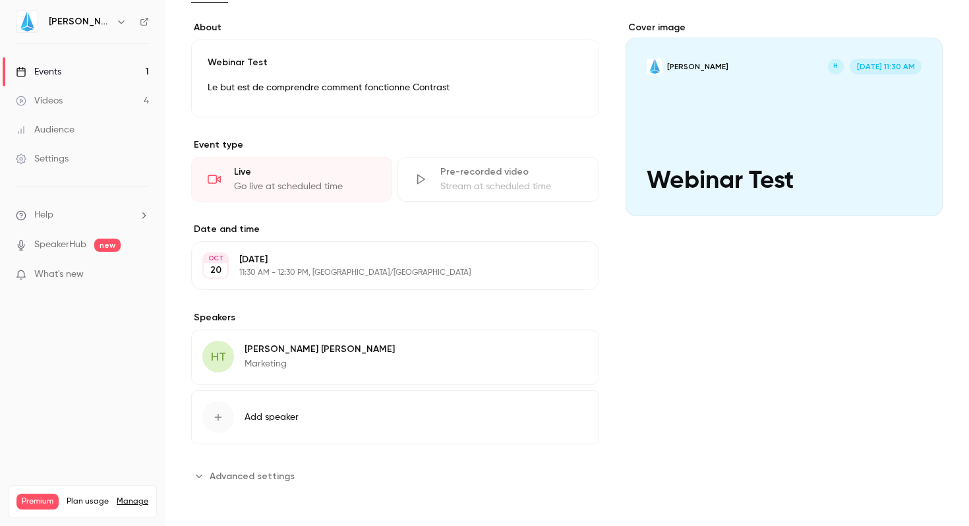
click at [219, 472] on span "Advanced settings" at bounding box center [252, 476] width 85 height 14
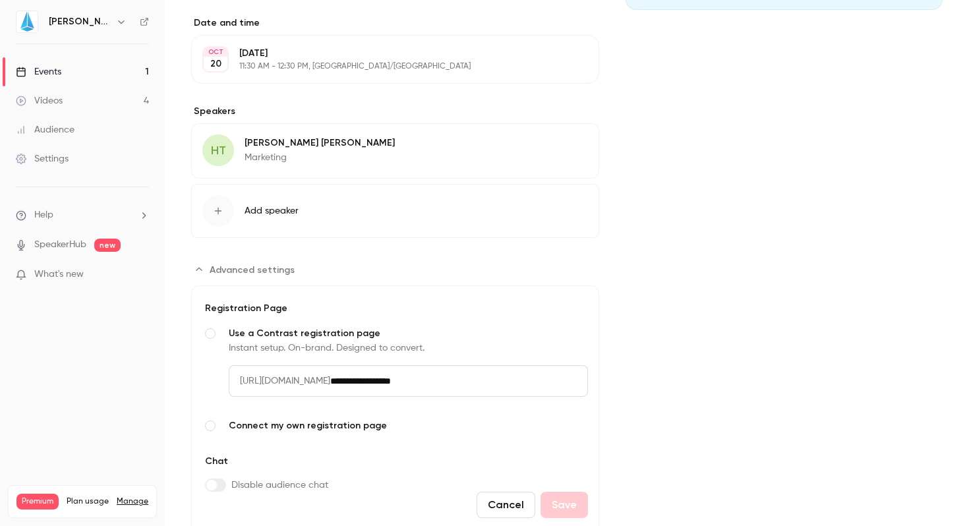
scroll to position [352, 0]
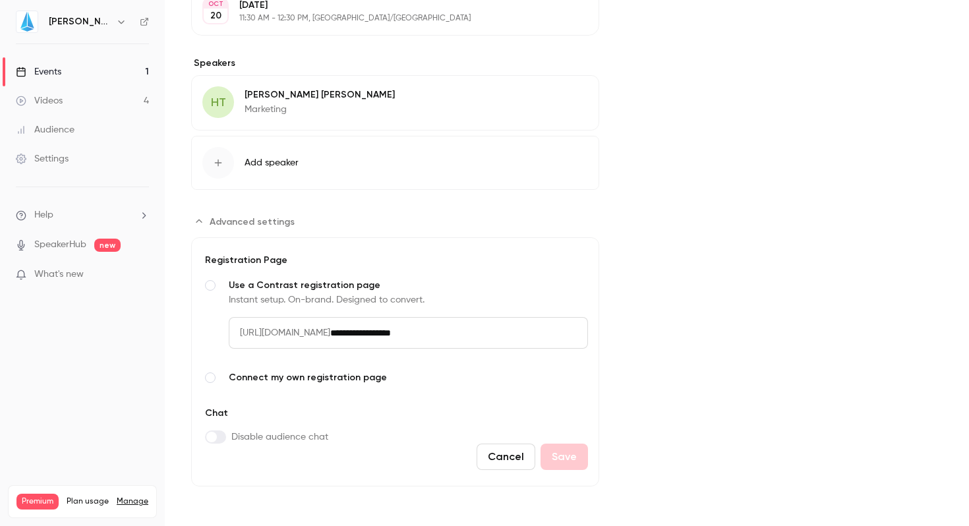
drag, startPoint x: 402, startPoint y: 331, endPoint x: 505, endPoint y: 335, distance: 103.5
click at [506, 335] on input "**********" at bounding box center [459, 333] width 258 height 32
click at [493, 331] on input "**********" at bounding box center [459, 333] width 258 height 32
click at [501, 453] on button "Cancel" at bounding box center [505, 456] width 59 height 26
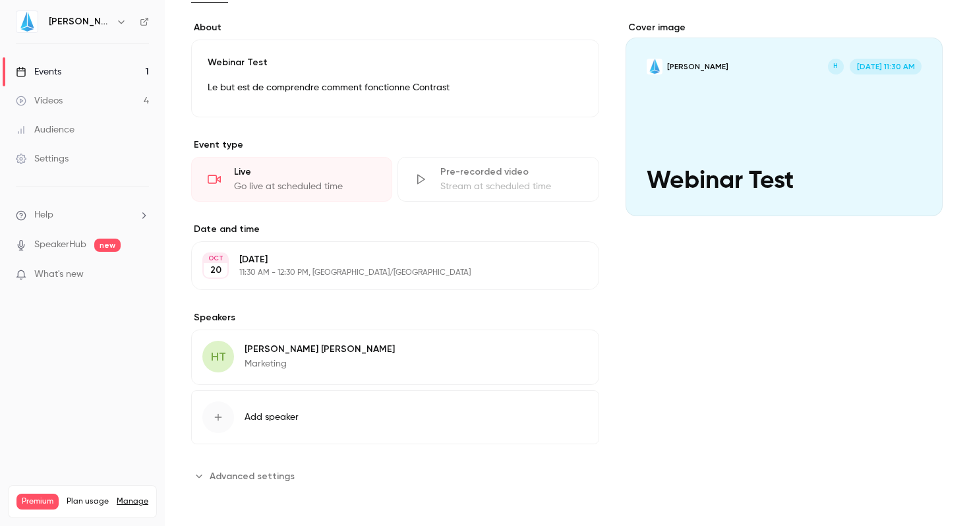
scroll to position [0, 0]
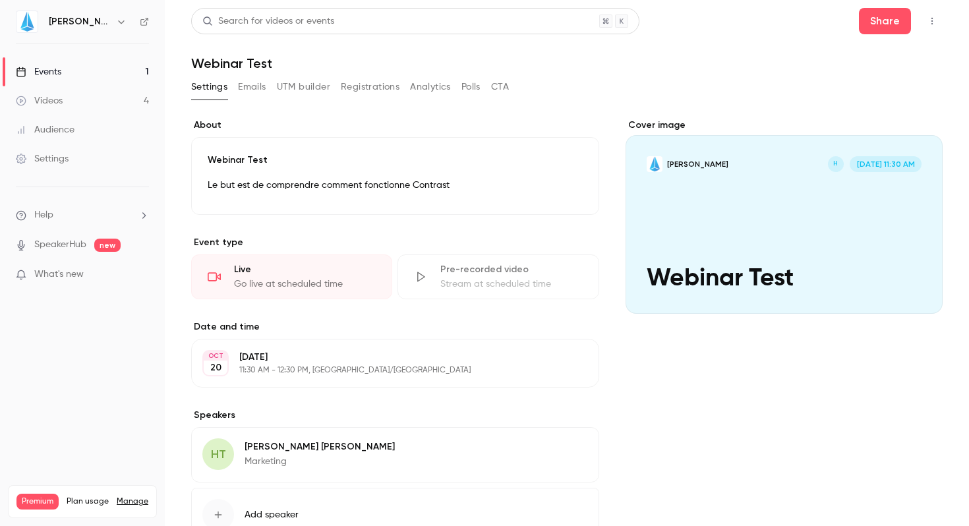
click at [254, 89] on button "Emails" at bounding box center [252, 86] width 28 height 21
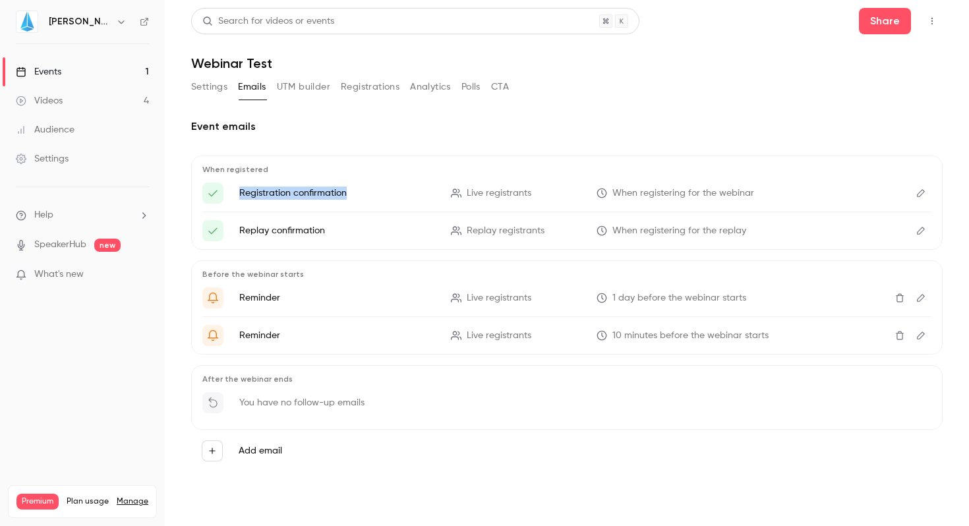
drag, startPoint x: 238, startPoint y: 190, endPoint x: 361, endPoint y: 190, distance: 123.2
click at [362, 190] on li "Registration confirmation Live registrants When registering for the webinar" at bounding box center [566, 193] width 729 height 21
click at [374, 185] on li "Registration confirmation Live registrants When registering for the webinar" at bounding box center [566, 193] width 729 height 21
drag, startPoint x: 241, startPoint y: 229, endPoint x: 335, endPoint y: 225, distance: 94.3
click at [335, 225] on p "Replay confirmation" at bounding box center [337, 230] width 196 height 13
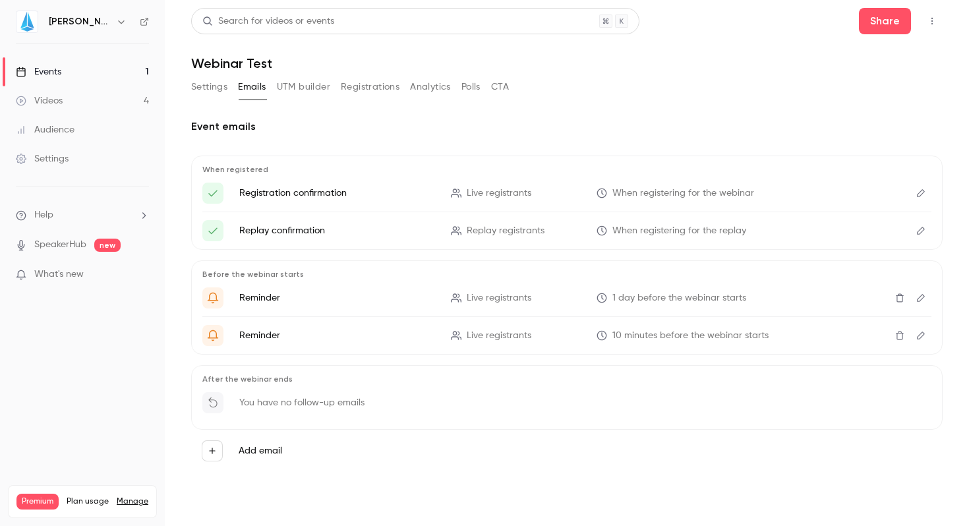
click at [470, 235] on span "Replay registrants" at bounding box center [505, 231] width 78 height 14
drag, startPoint x: 613, startPoint y: 296, endPoint x: 790, endPoint y: 298, distance: 176.6
click at [790, 298] on p "1 day before the webinar starts" at bounding box center [694, 298] width 196 height 14
drag, startPoint x: 613, startPoint y: 333, endPoint x: 872, endPoint y: 333, distance: 258.3
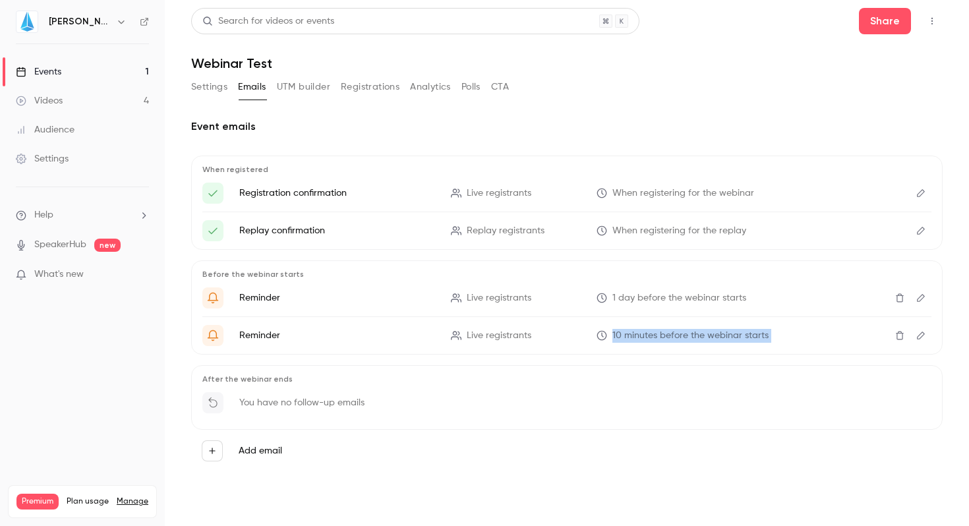
click at [872, 333] on li "Reminder Live registrants 10 minutes before the webinar starts" at bounding box center [566, 335] width 729 height 21
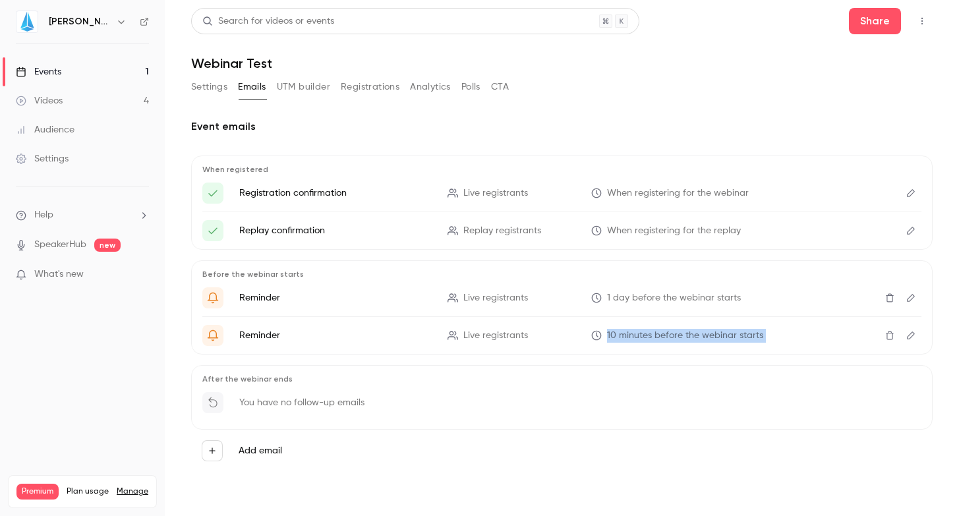
click at [789, 353] on div "Before the webinar starts Reminder Live registrants 1 day before the webinar st…" at bounding box center [561, 307] width 741 height 94
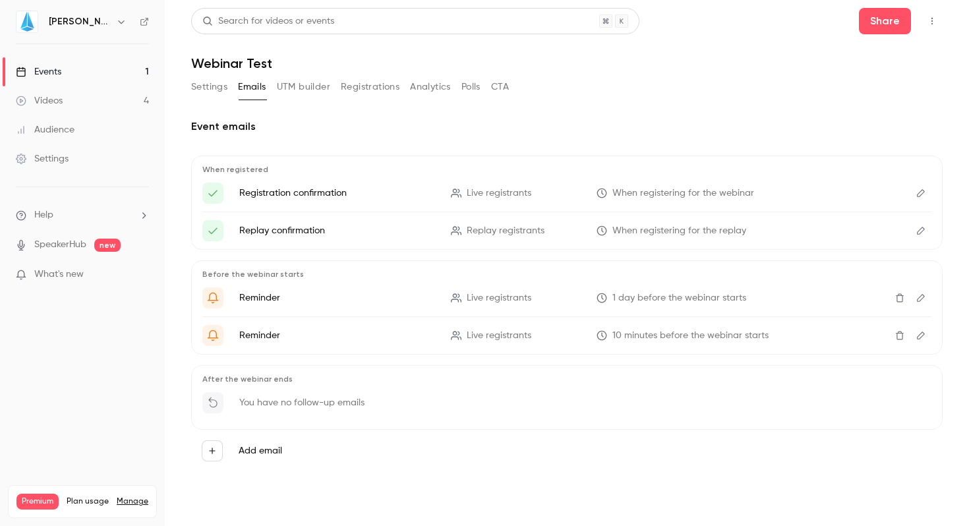
click at [920, 336] on icon "Edit" at bounding box center [921, 335] width 8 height 8
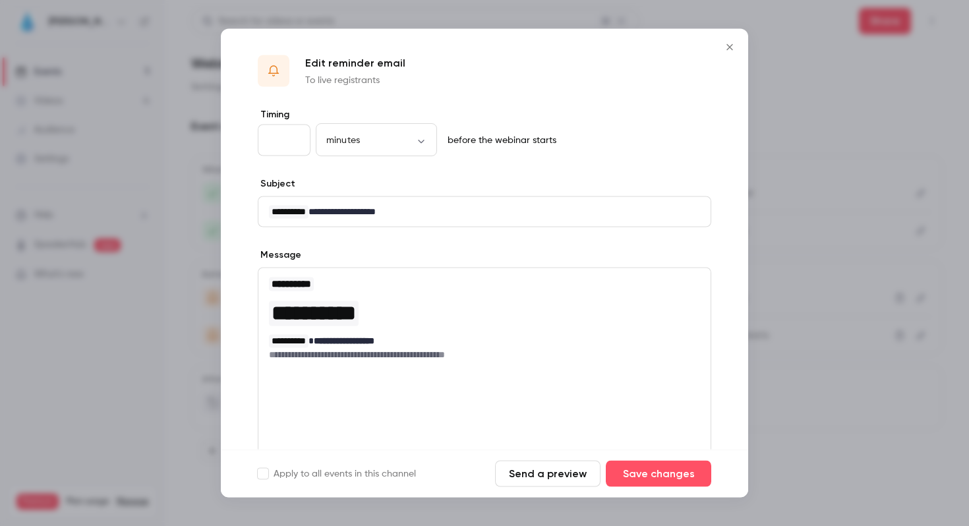
click at [728, 40] on button "Close" at bounding box center [729, 47] width 26 height 26
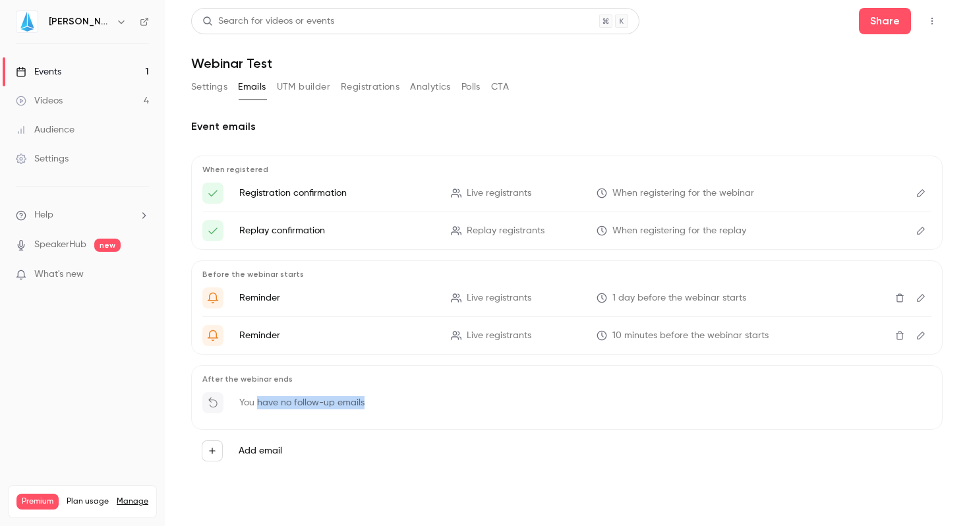
drag, startPoint x: 259, startPoint y: 400, endPoint x: 468, endPoint y: 402, distance: 209.5
click at [468, 402] on div "You have no follow-up emails" at bounding box center [566, 406] width 729 height 29
click at [314, 84] on button "UTM builder" at bounding box center [303, 86] width 53 height 21
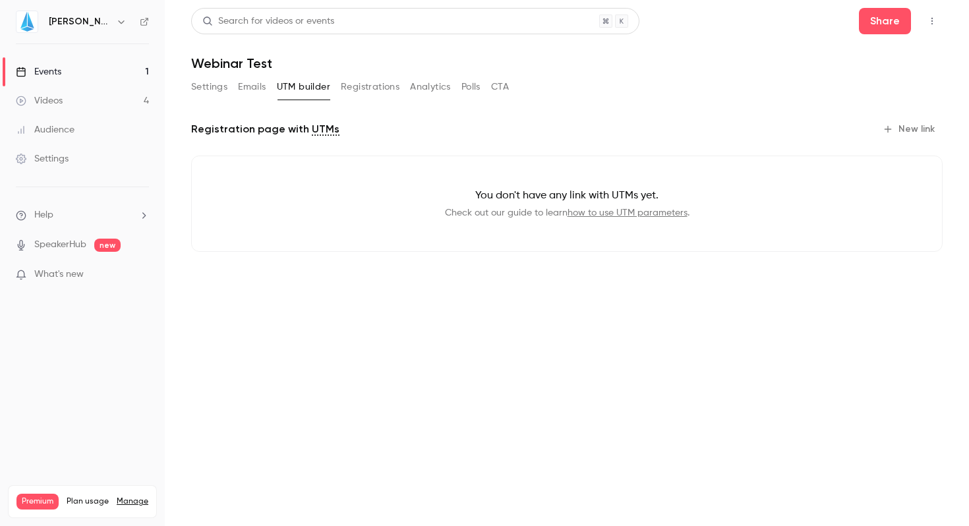
click at [364, 82] on button "Registrations" at bounding box center [370, 86] width 59 height 21
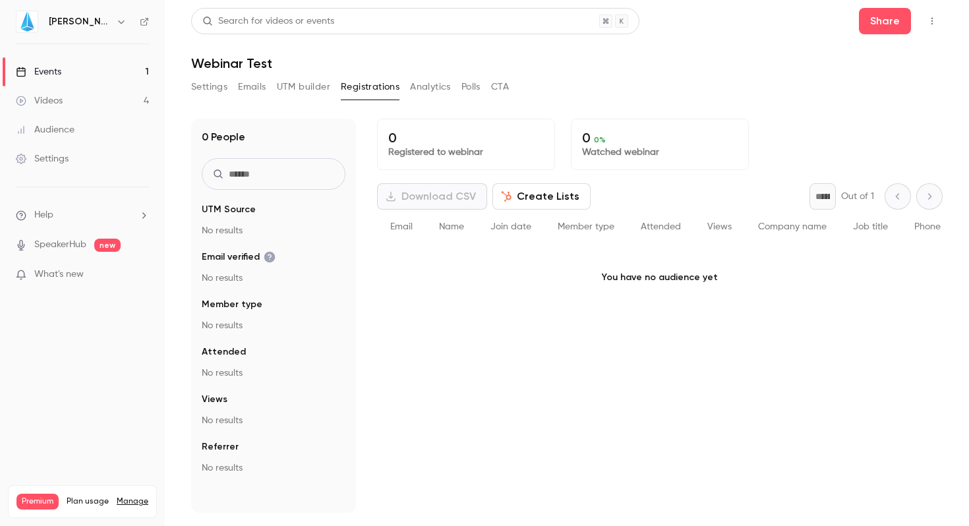
click at [533, 191] on button "Create Lists" at bounding box center [541, 196] width 98 height 26
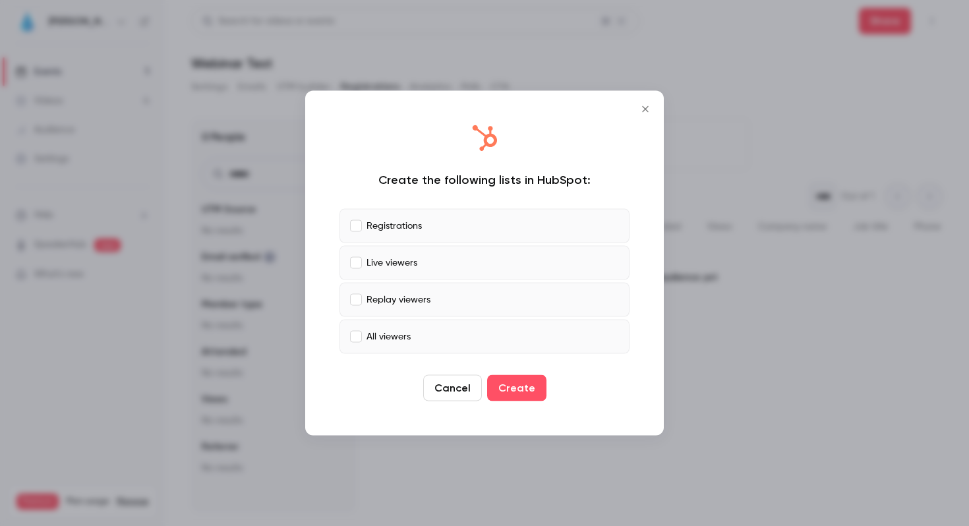
click at [645, 110] on icon "Close" at bounding box center [645, 109] width 16 height 11
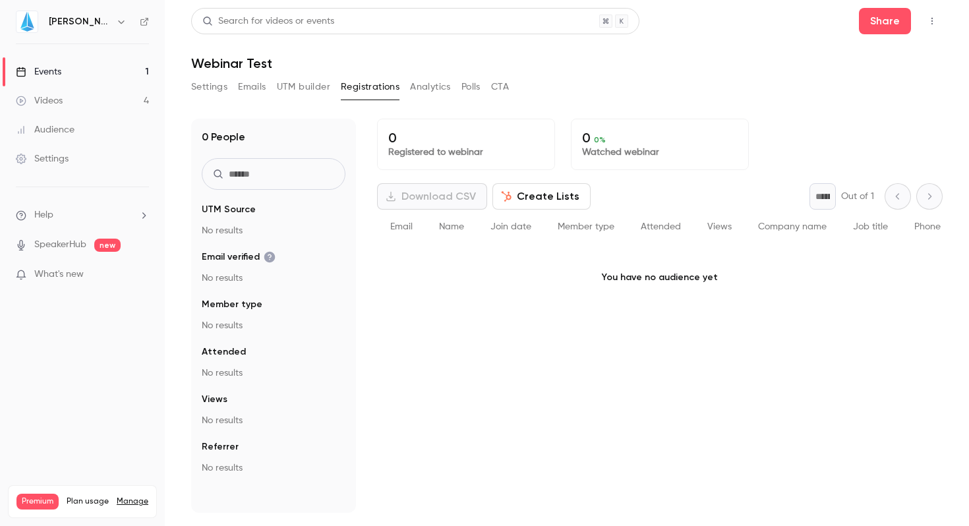
click at [435, 90] on button "Analytics" at bounding box center [430, 86] width 41 height 21
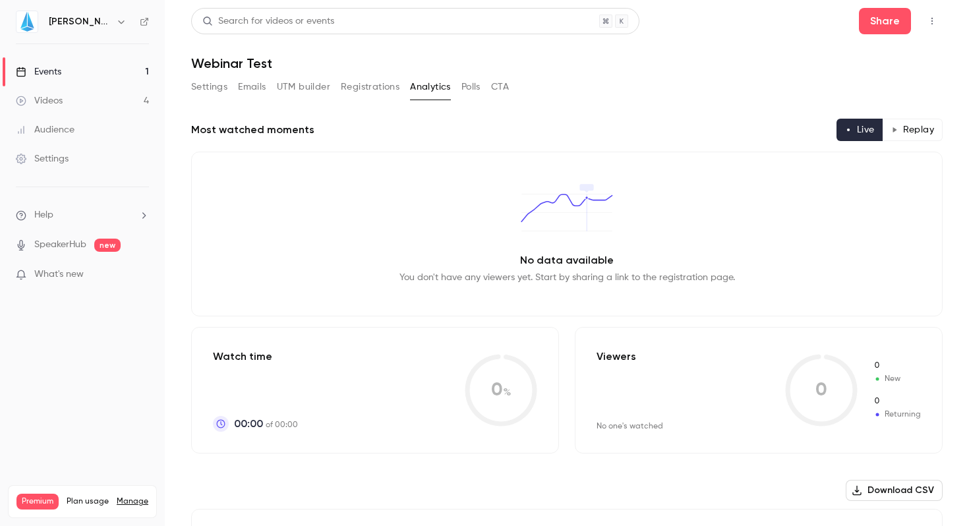
click at [474, 92] on button "Polls" at bounding box center [470, 86] width 19 height 21
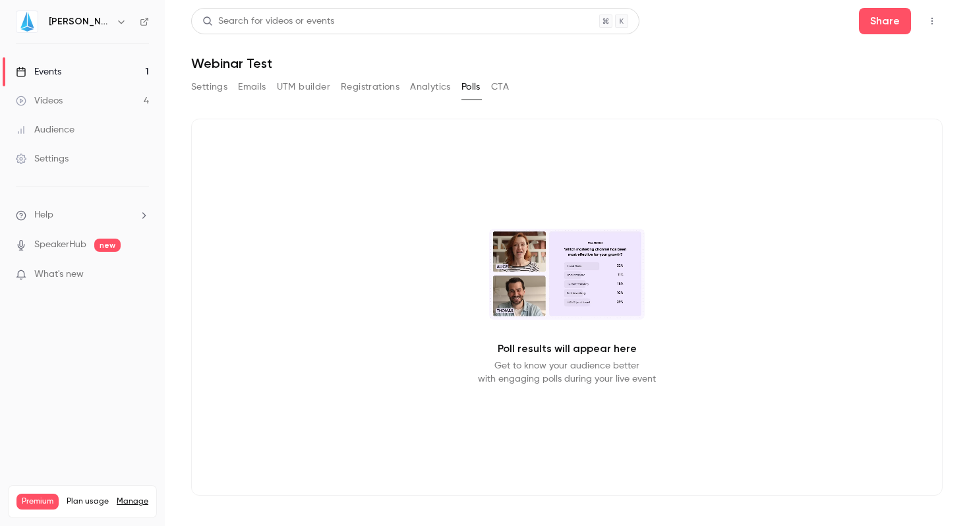
click at [499, 88] on button "CTA" at bounding box center [500, 86] width 18 height 21
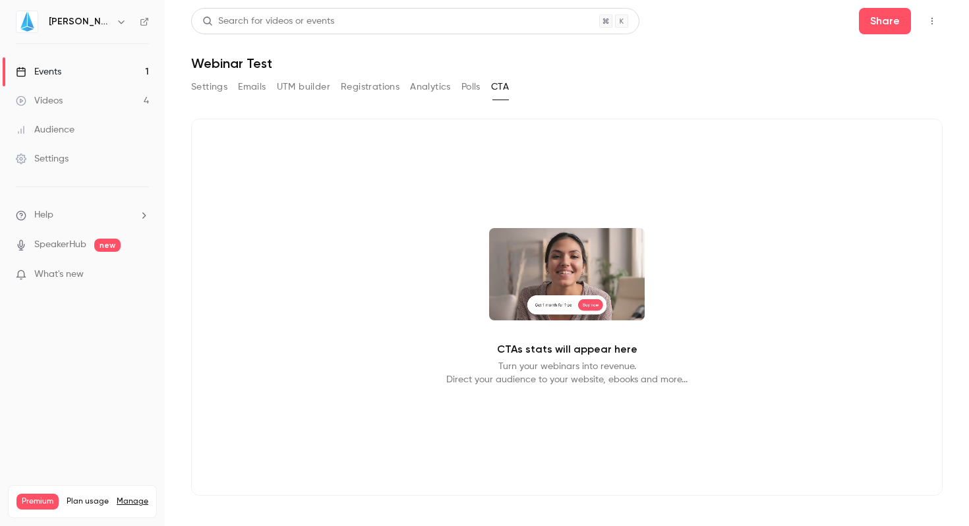
click at [57, 69] on div "Events" at bounding box center [38, 71] width 45 height 13
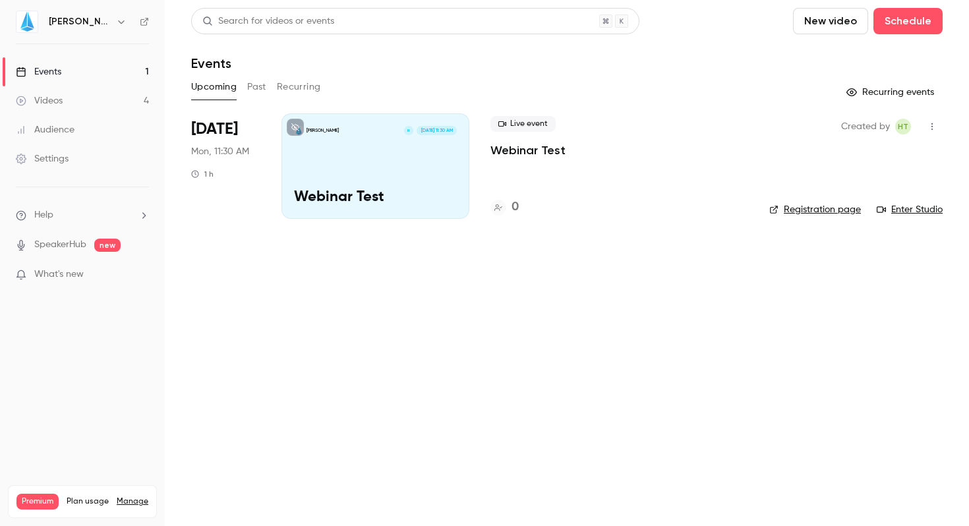
click at [256, 85] on button "Past" at bounding box center [256, 86] width 19 height 21
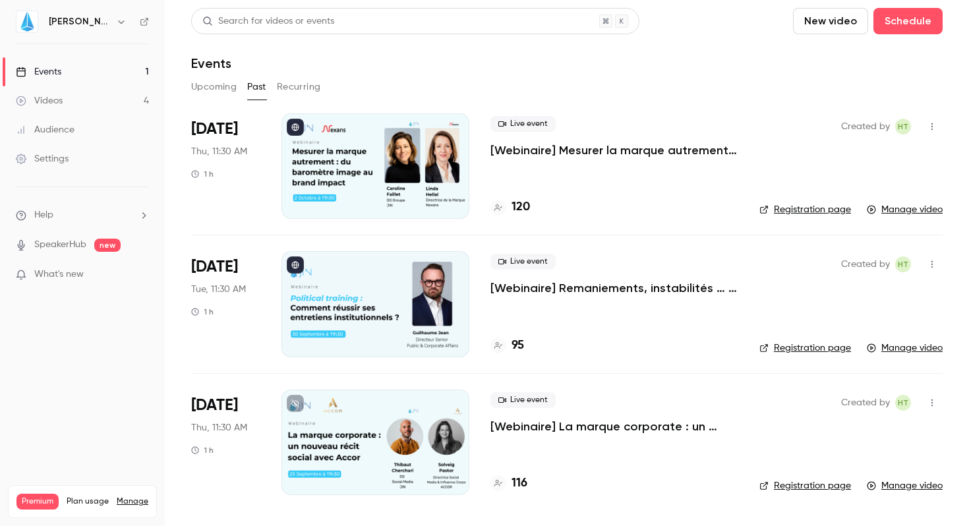
click at [568, 148] on p "[Webinaire] Mesurer la marque autrement : du baromètre image au brand impact" at bounding box center [614, 150] width 248 height 16
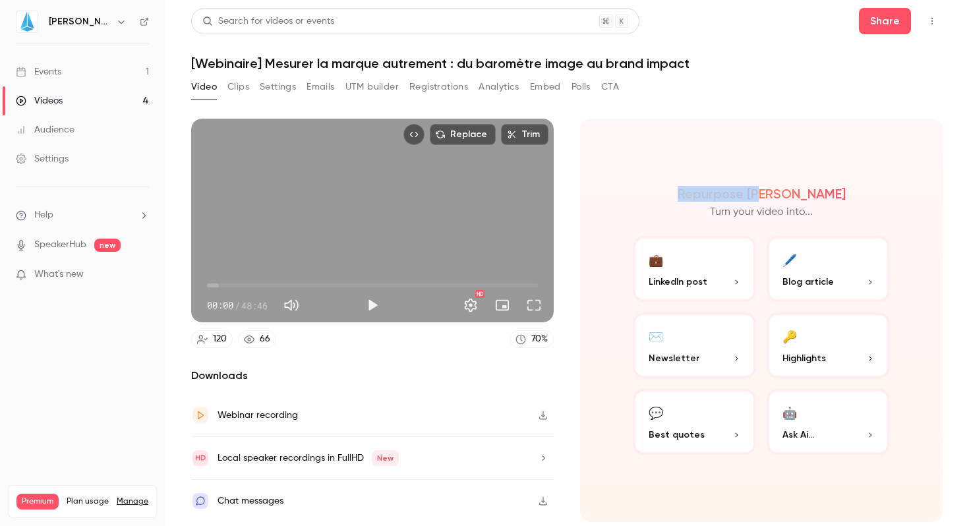
drag, startPoint x: 714, startPoint y: 188, endPoint x: 806, endPoint y: 186, distance: 92.3
click at [806, 186] on div "Repurpose Ai Turn your video into..." at bounding box center [761, 203] width 257 height 34
click at [892, 196] on div "Repurpose Ai Turn your video into... 💼 LinkedIn post 🖊️ Blog article ✉️ Newslet…" at bounding box center [761, 320] width 362 height 403
click at [268, 88] on button "Settings" at bounding box center [278, 86] width 36 height 21
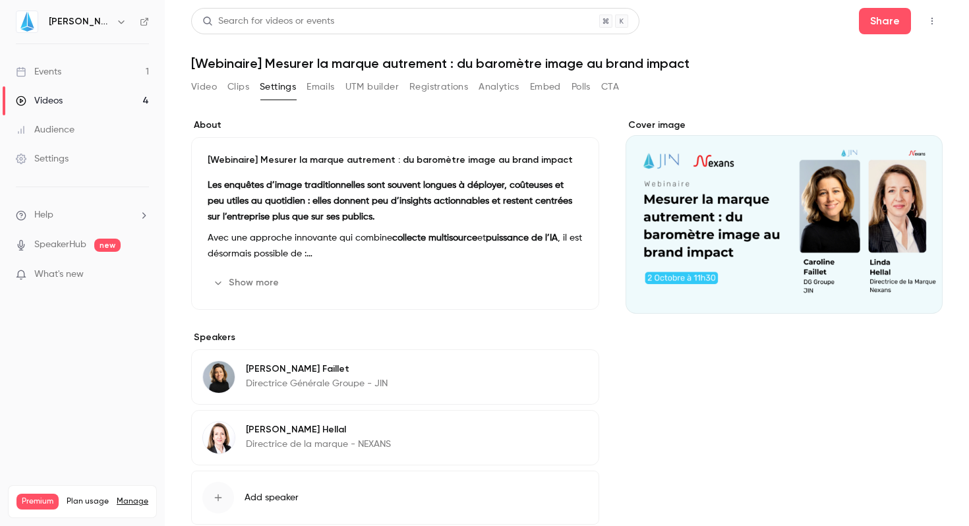
click at [223, 281] on icon "button" at bounding box center [218, 282] width 11 height 11
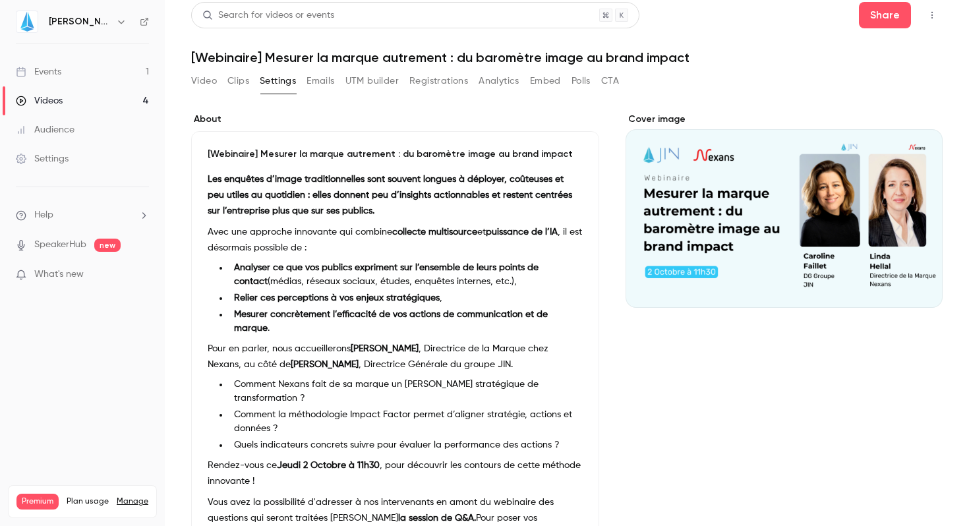
scroll to position [9, 0]
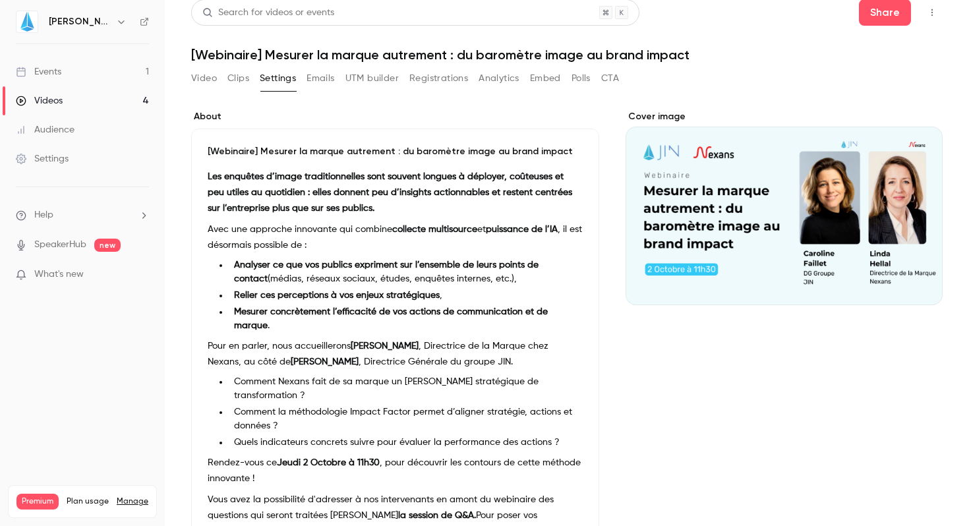
click at [325, 82] on button "Emails" at bounding box center [320, 78] width 28 height 21
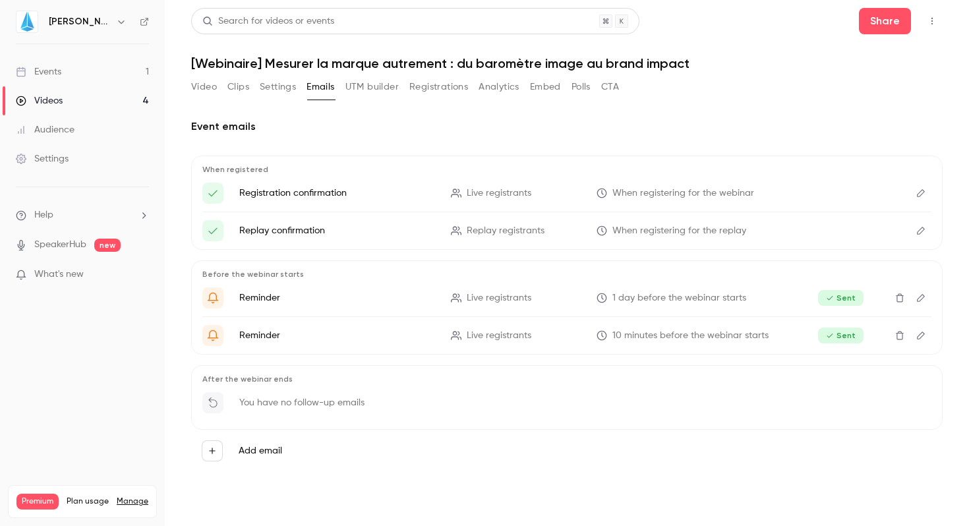
click at [382, 91] on button "UTM builder" at bounding box center [371, 86] width 53 height 21
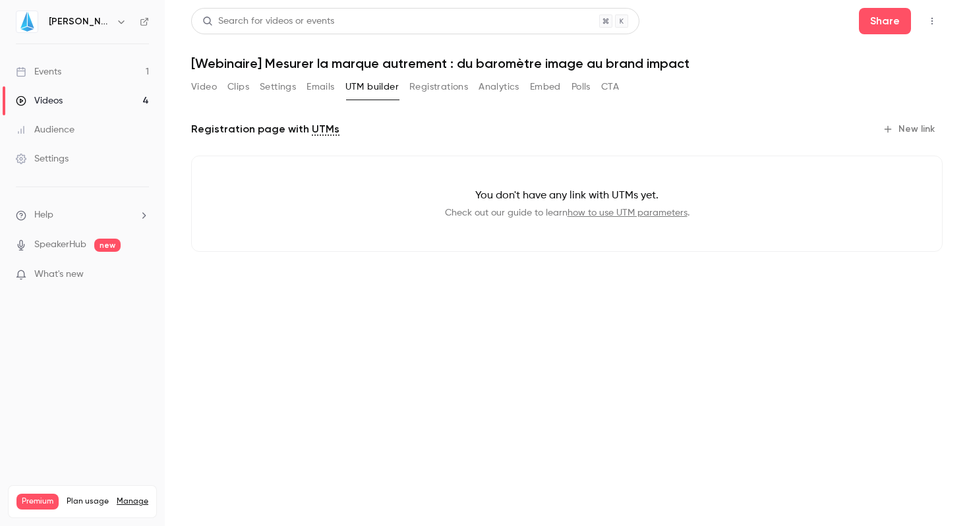
click at [432, 84] on button "Registrations" at bounding box center [438, 86] width 59 height 21
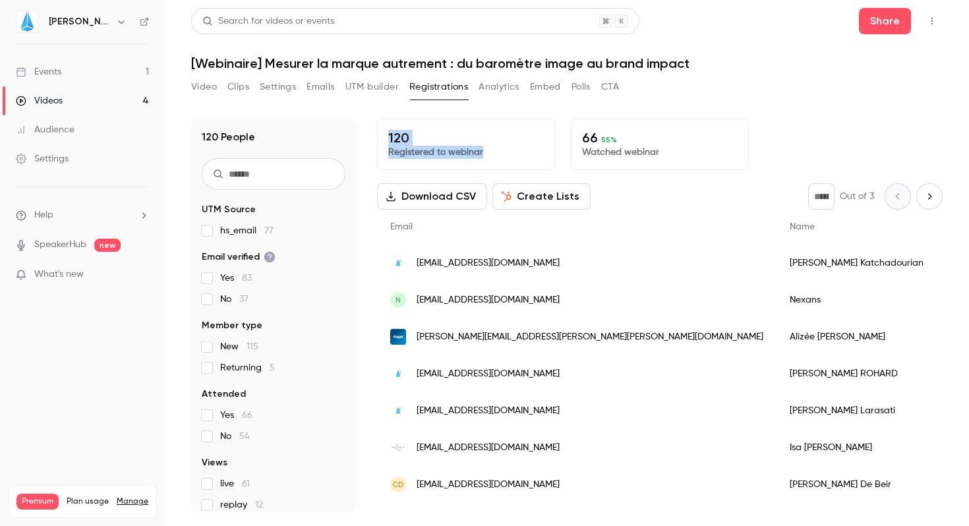
drag, startPoint x: 388, startPoint y: 136, endPoint x: 502, endPoint y: 152, distance: 115.0
click at [502, 152] on div "120 Registered to webinar" at bounding box center [466, 144] width 178 height 51
click at [555, 138] on div "120 Registered to webinar 66 55 % Watched webinar" at bounding box center [659, 144] width 565 height 51
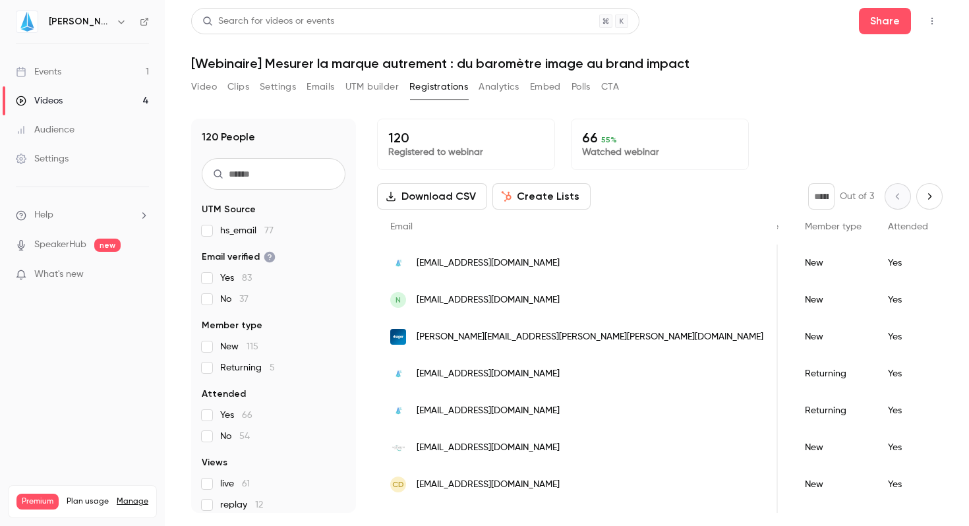
scroll to position [6, 0]
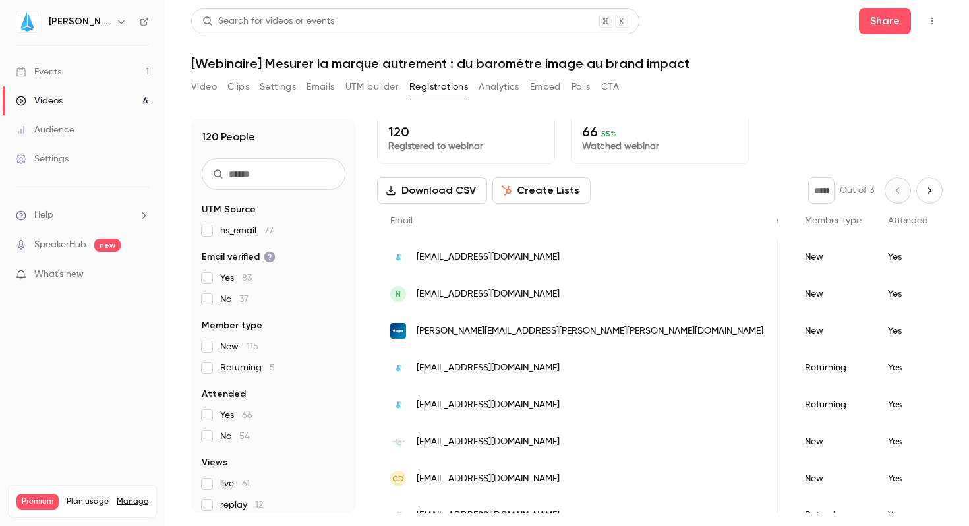
click at [888, 220] on span "Attended" at bounding box center [908, 220] width 40 height 9
click at [743, 180] on div "Download CSV Create Lists * Out of 3" at bounding box center [659, 190] width 565 height 26
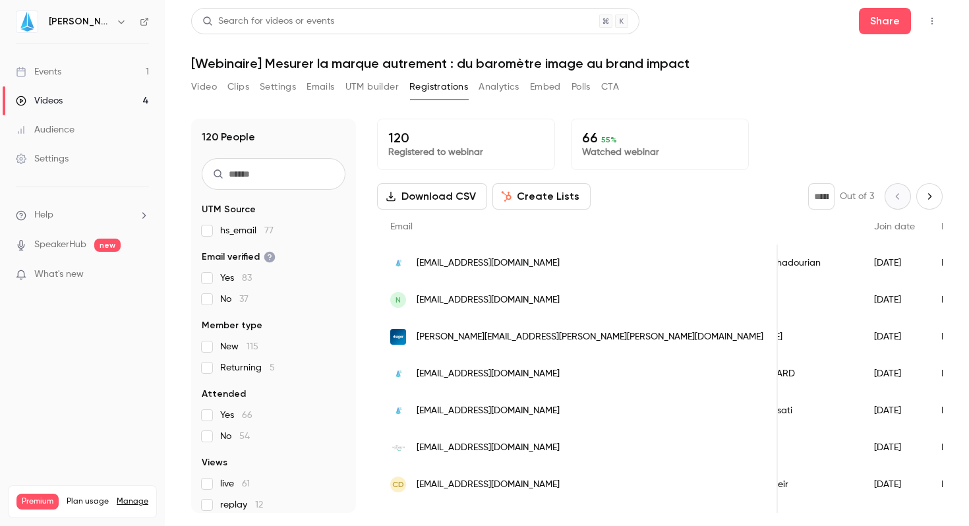
scroll to position [0, 103]
click at [525, 196] on button "Create Lists" at bounding box center [541, 196] width 98 height 26
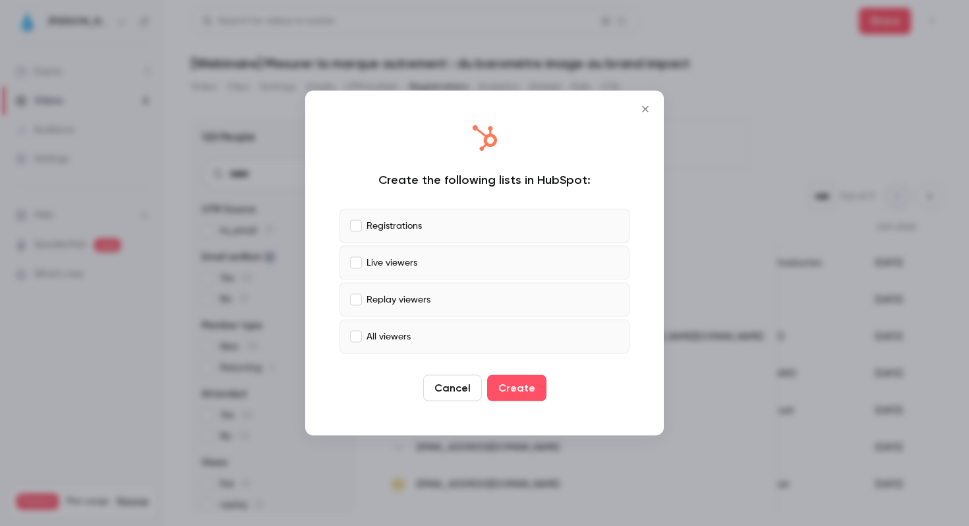
click at [641, 105] on icon "Close" at bounding box center [645, 109] width 16 height 11
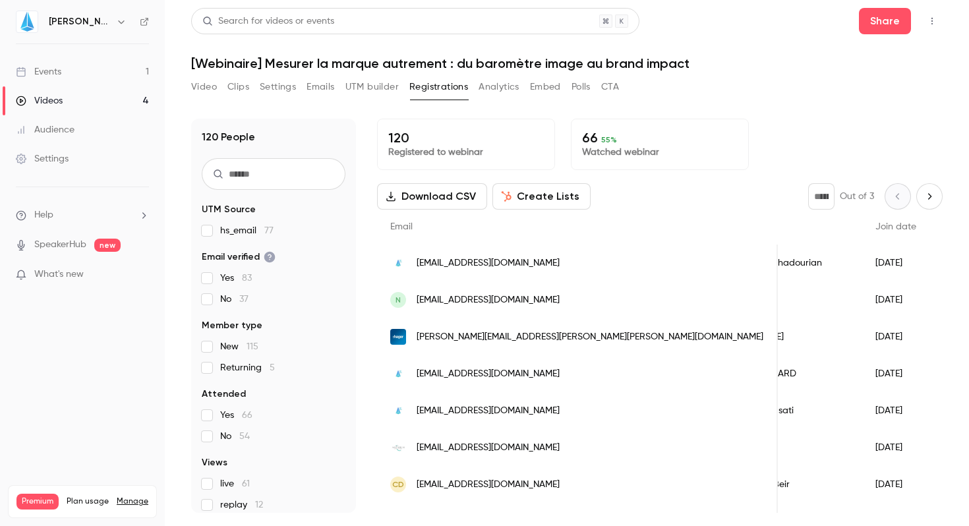
click at [509, 92] on button "Analytics" at bounding box center [498, 86] width 41 height 21
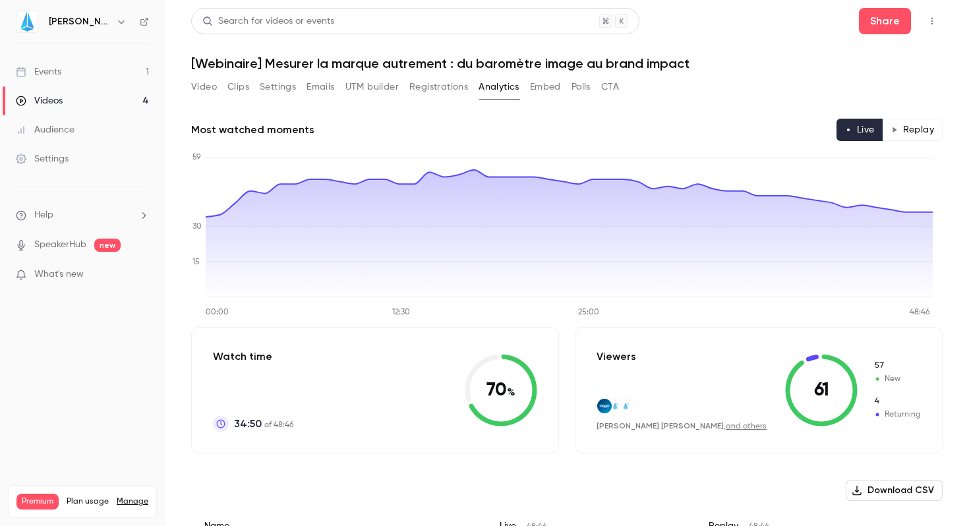
drag, startPoint x: 480, startPoint y: 388, endPoint x: 509, endPoint y: 388, distance: 29.0
click at [509, 388] on icon at bounding box center [501, 390] width 72 height 72
drag, startPoint x: 235, startPoint y: 421, endPoint x: 305, endPoint y: 421, distance: 70.5
click at [305, 421] on div "Watch time 34:50 of 48:46 70 %" at bounding box center [375, 390] width 368 height 127
click at [331, 424] on div "Watch time 34:50 of 48:46 70 %" at bounding box center [375, 390] width 368 height 127
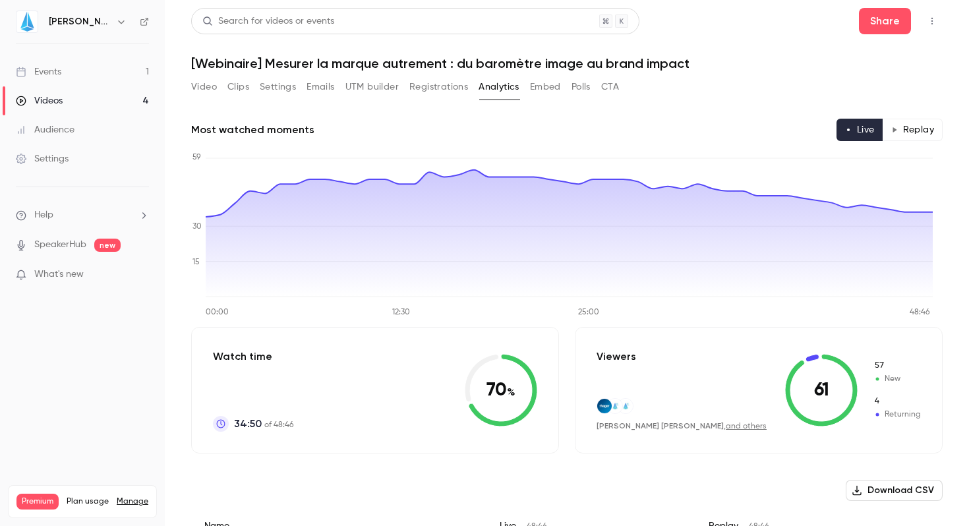
scroll to position [18, 0]
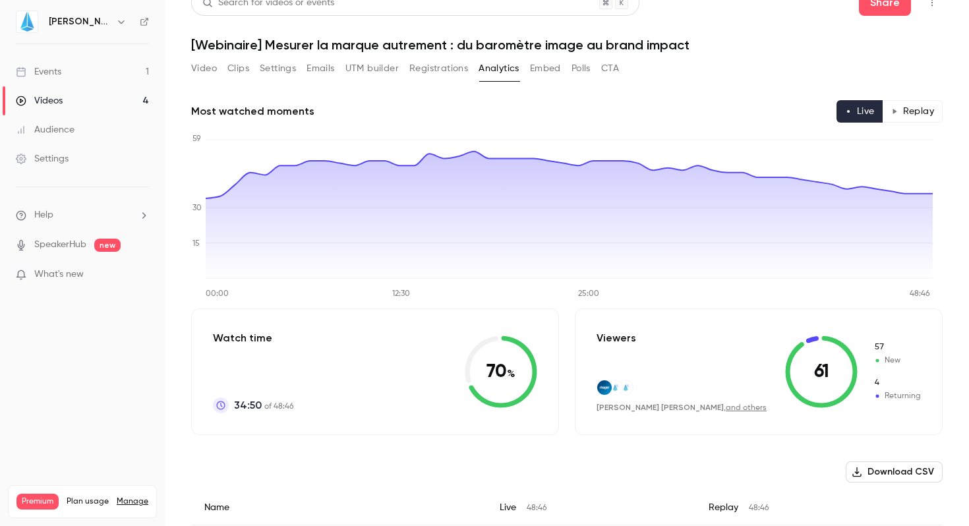
drag, startPoint x: 877, startPoint y: 360, endPoint x: 900, endPoint y: 361, distance: 23.1
click at [900, 361] on span "New" at bounding box center [896, 360] width 47 height 12
click at [903, 357] on span "New" at bounding box center [896, 360] width 47 height 12
click at [879, 395] on span "Returning" at bounding box center [896, 396] width 47 height 12
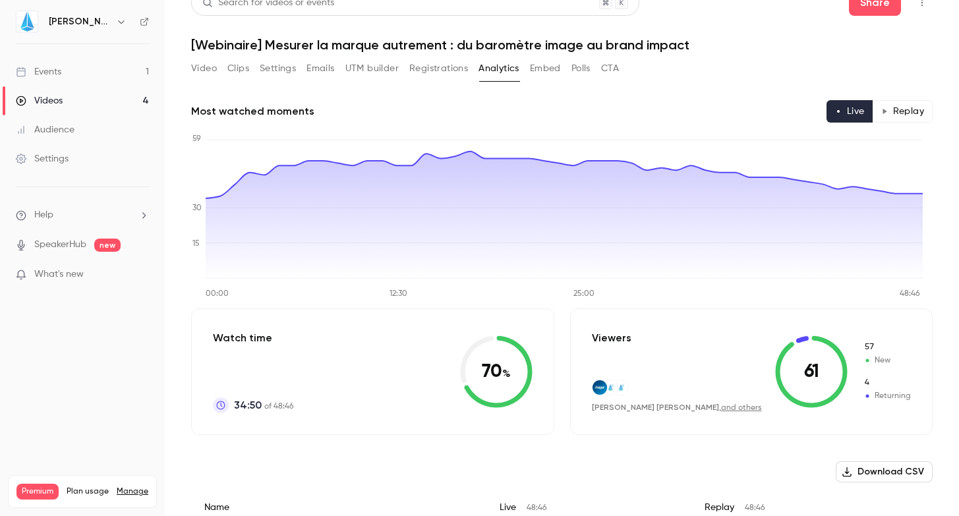
click at [921, 368] on div "Viewers [PERSON_NAME] [PERSON_NAME] , and others 61 57 New 4 Returning" at bounding box center [751, 371] width 363 height 127
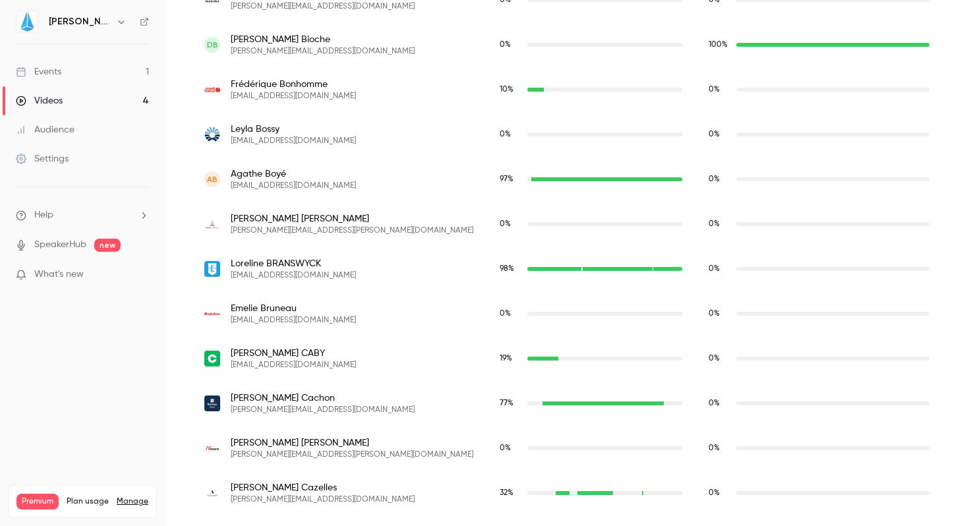
scroll to position [0, 0]
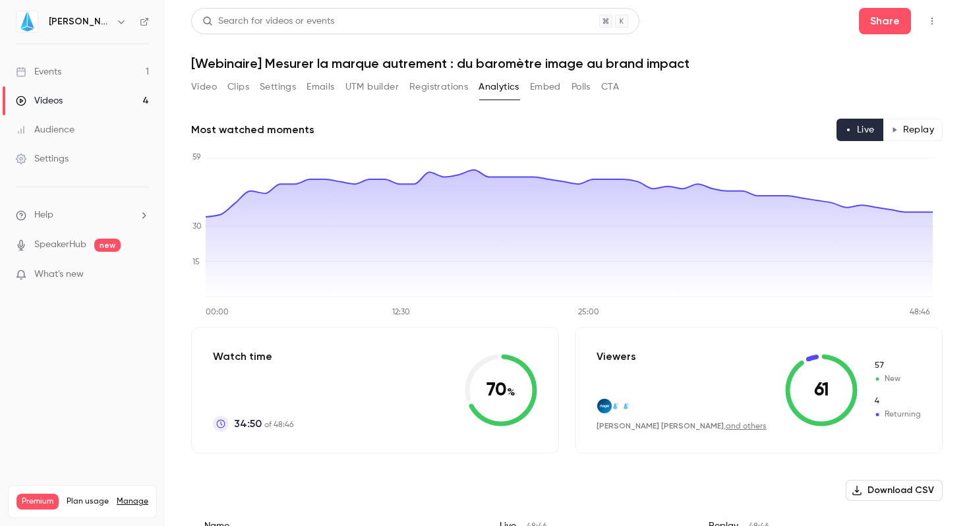
click at [900, 130] on button "Replay" at bounding box center [912, 130] width 60 height 22
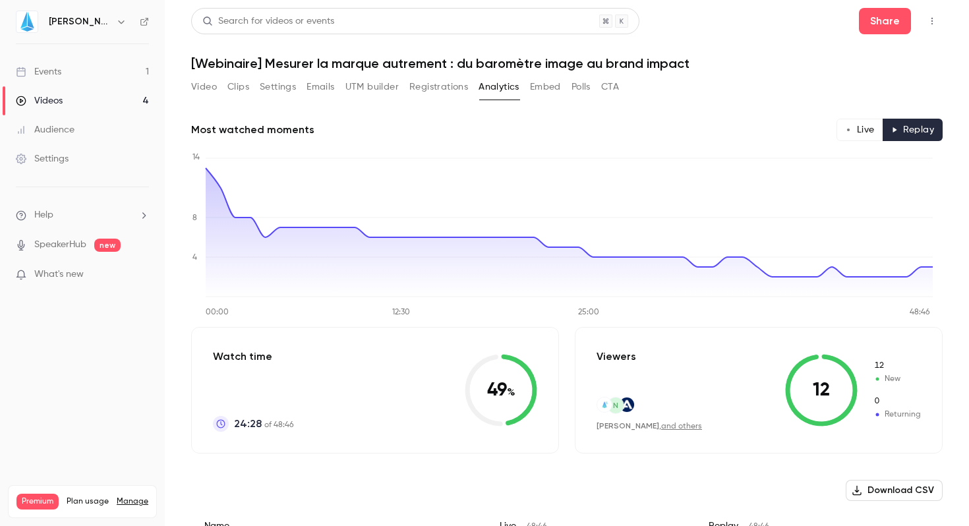
click at [842, 127] on button "Live" at bounding box center [859, 130] width 47 height 22
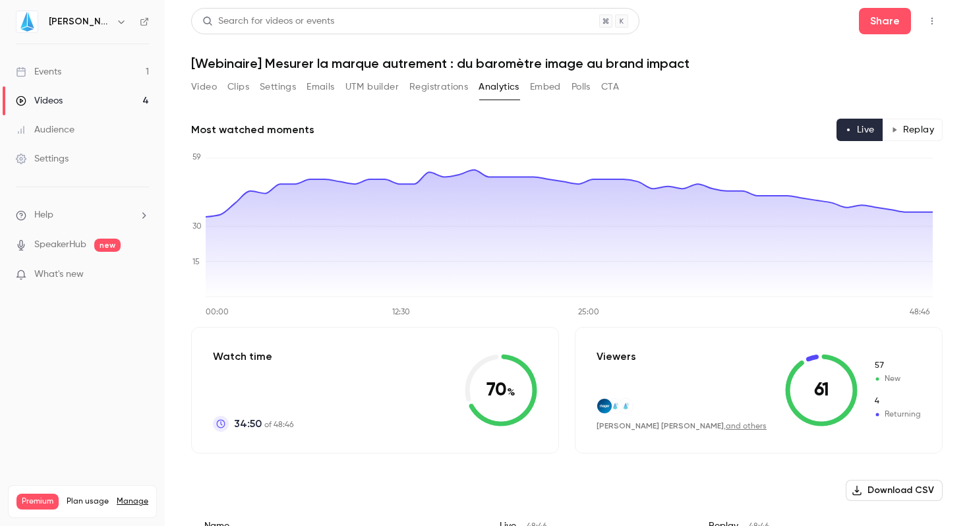
click at [540, 83] on button "Embed" at bounding box center [545, 86] width 31 height 21
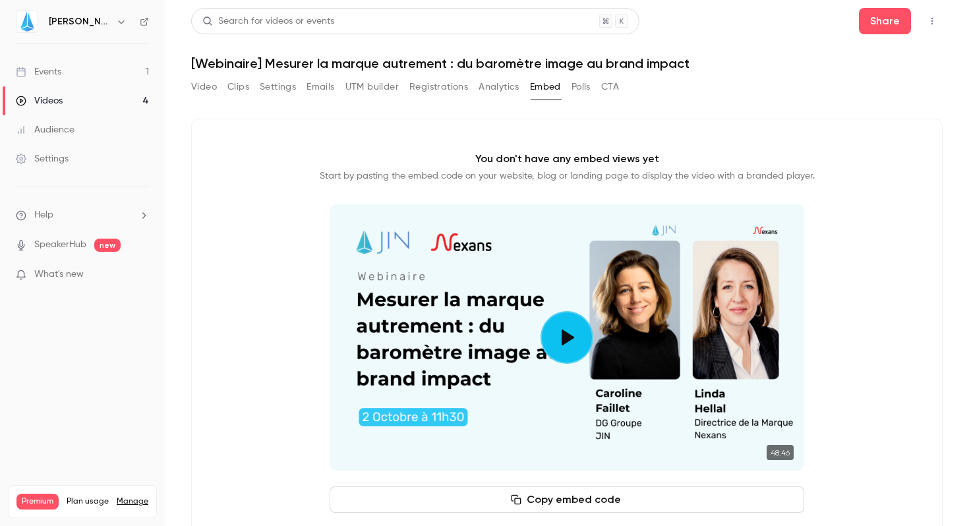
click at [580, 86] on button "Polls" at bounding box center [580, 86] width 19 height 21
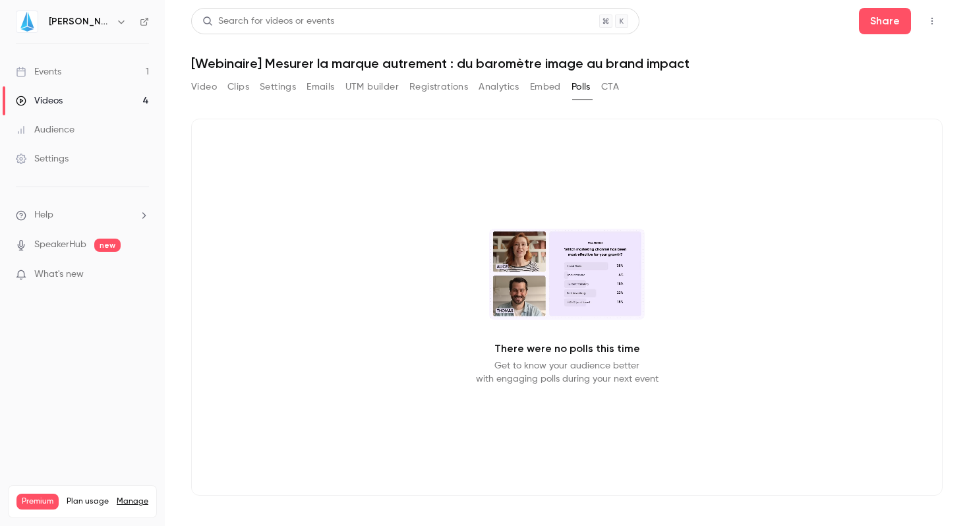
click at [614, 92] on button "CTA" at bounding box center [610, 86] width 18 height 21
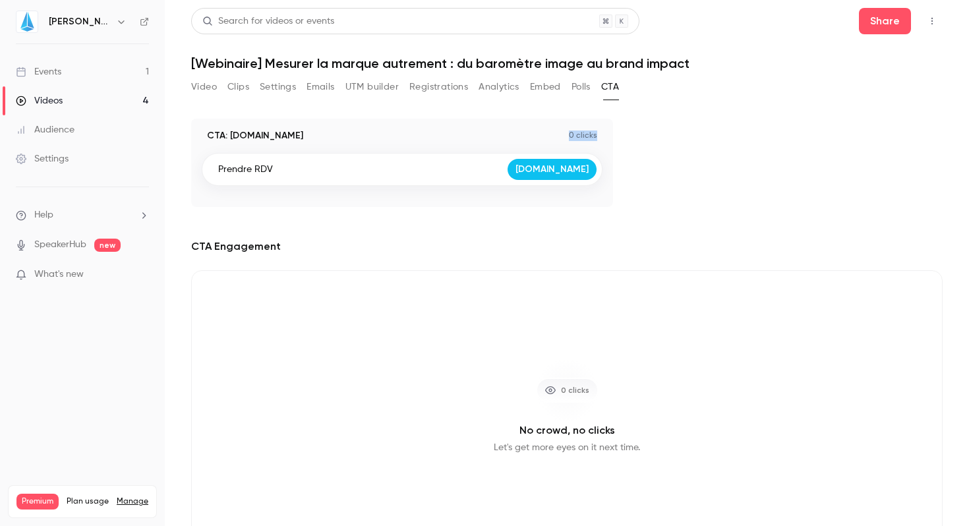
drag, startPoint x: 570, startPoint y: 131, endPoint x: 608, endPoint y: 131, distance: 38.2
click at [608, 131] on div "CTA: [DOMAIN_NAME] 0 clicks Prendre RDV [DOMAIN_NAME]" at bounding box center [402, 163] width 422 height 88
click at [696, 148] on div "CTA: [DOMAIN_NAME] 0 clicks Prendre RDV [DOMAIN_NAME]" at bounding box center [566, 163] width 751 height 88
click at [199, 90] on button "Video" at bounding box center [204, 86] width 26 height 21
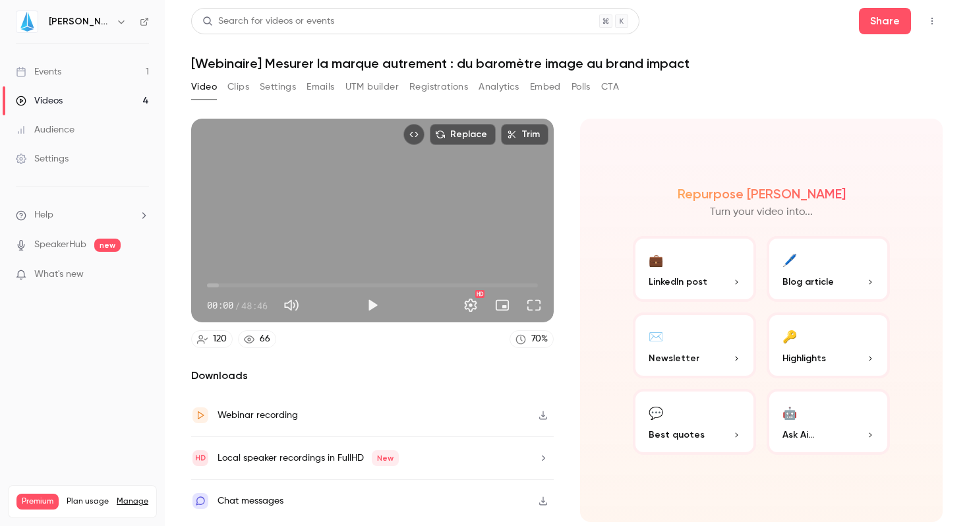
click at [47, 164] on div "Settings" at bounding box center [42, 158] width 53 height 13
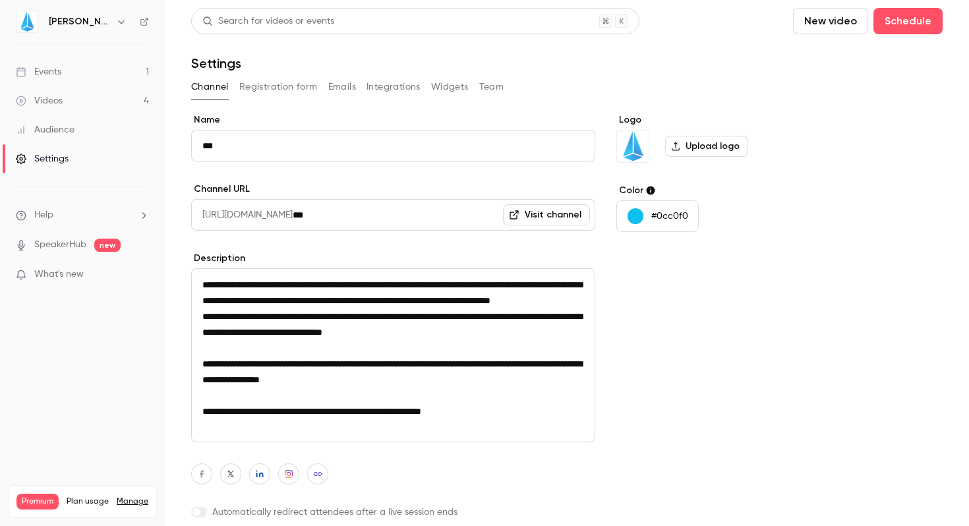
scroll to position [1, 0]
drag, startPoint x: 191, startPoint y: 191, endPoint x: 268, endPoint y: 189, distance: 77.1
click at [268, 189] on label "Channel URL" at bounding box center [393, 189] width 404 height 13
click at [337, 171] on div "**********" at bounding box center [393, 339] width 404 height 453
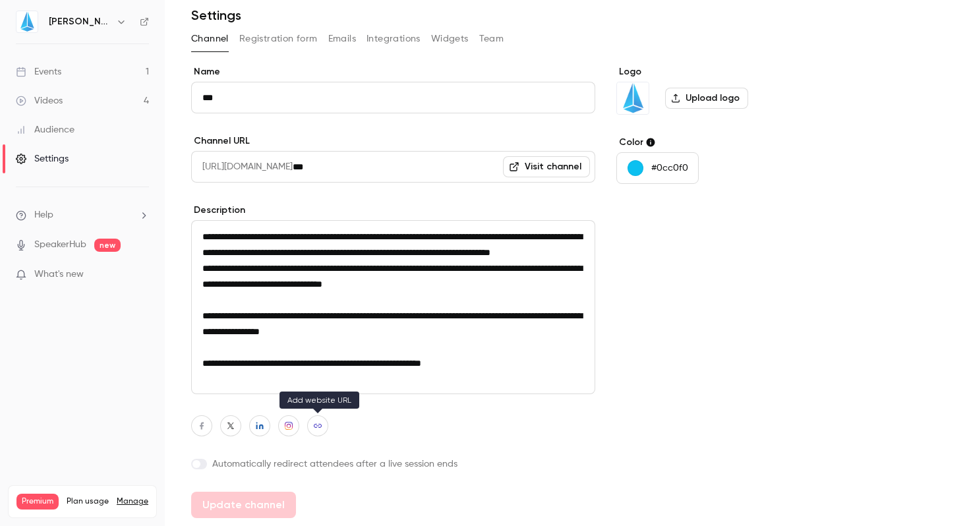
click at [321, 428] on icon "button" at bounding box center [317, 426] width 9 height 8
click at [434, 416] on div at bounding box center [393, 425] width 404 height 21
click at [291, 428] on icon "button" at bounding box center [288, 426] width 9 height 8
click at [419, 427] on div at bounding box center [393, 425] width 404 height 21
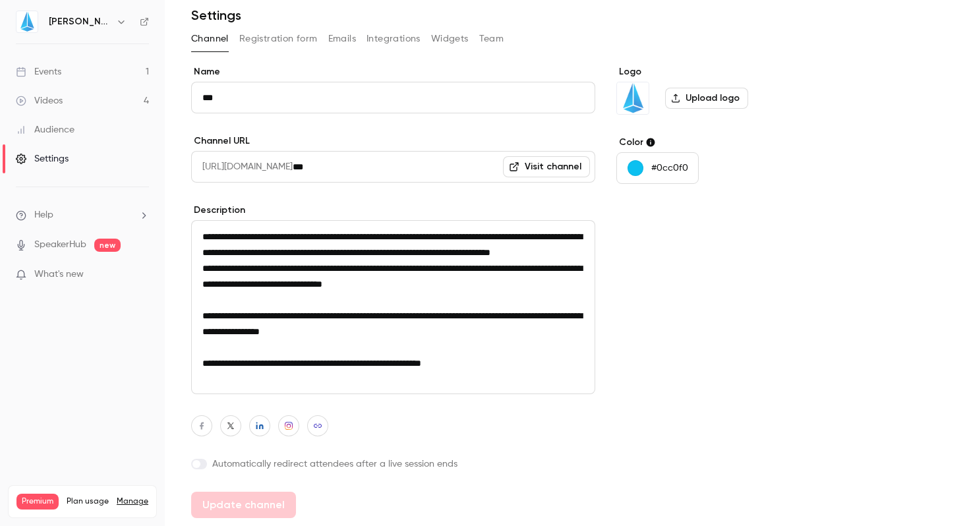
click at [262, 45] on button "Registration form" at bounding box center [278, 38] width 78 height 21
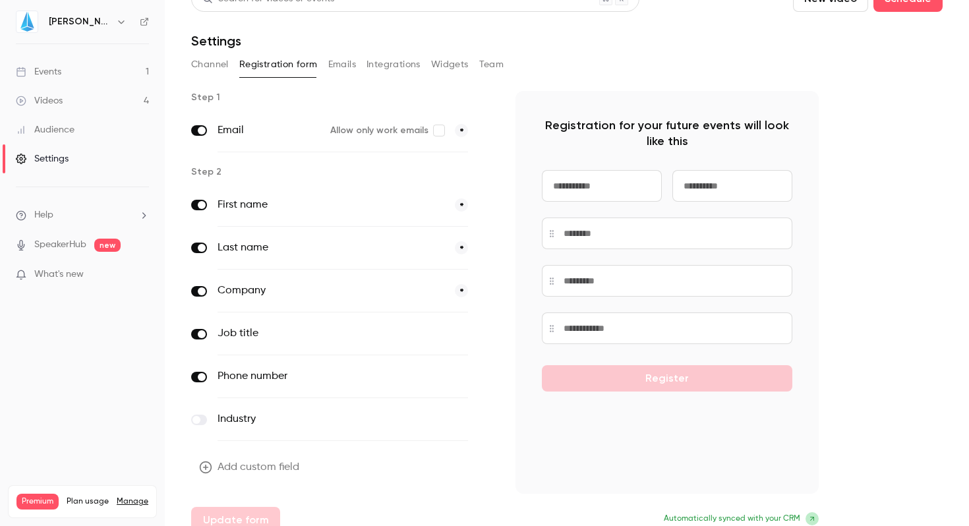
scroll to position [25, 0]
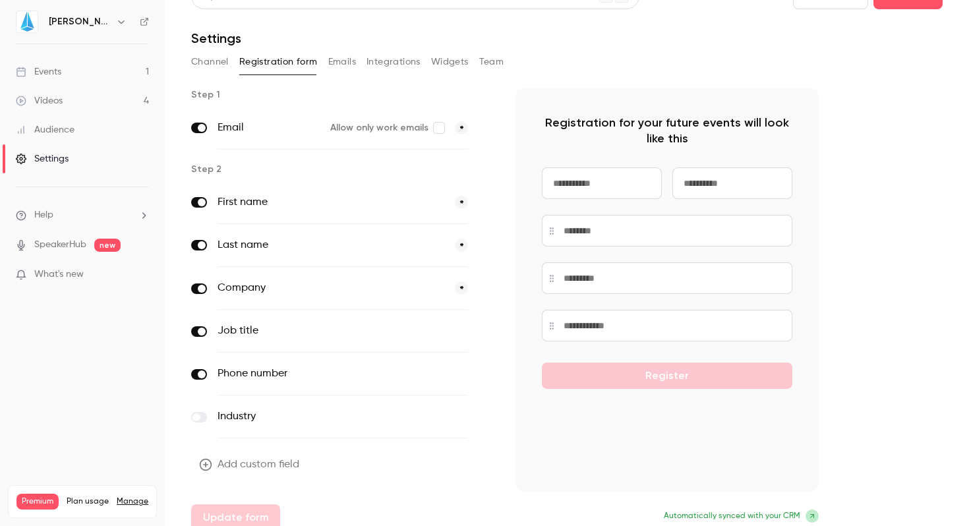
click at [347, 65] on button "Emails" at bounding box center [342, 61] width 28 height 21
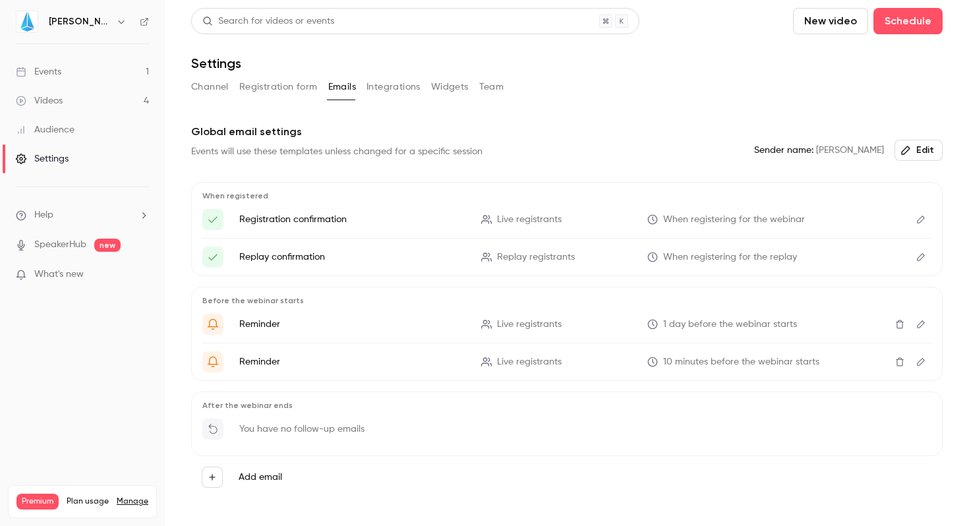
click at [381, 90] on button "Integrations" at bounding box center [393, 86] width 54 height 21
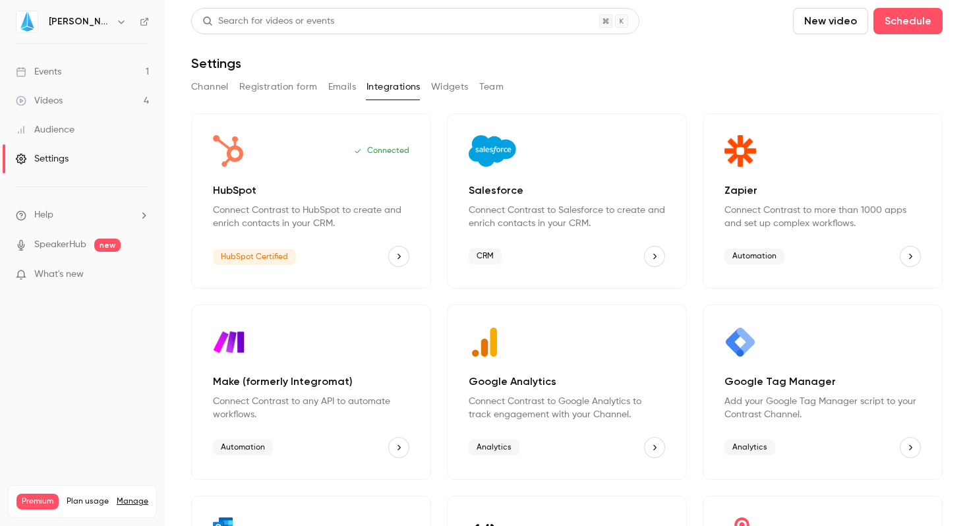
click at [449, 88] on button "Widgets" at bounding box center [450, 86] width 38 height 21
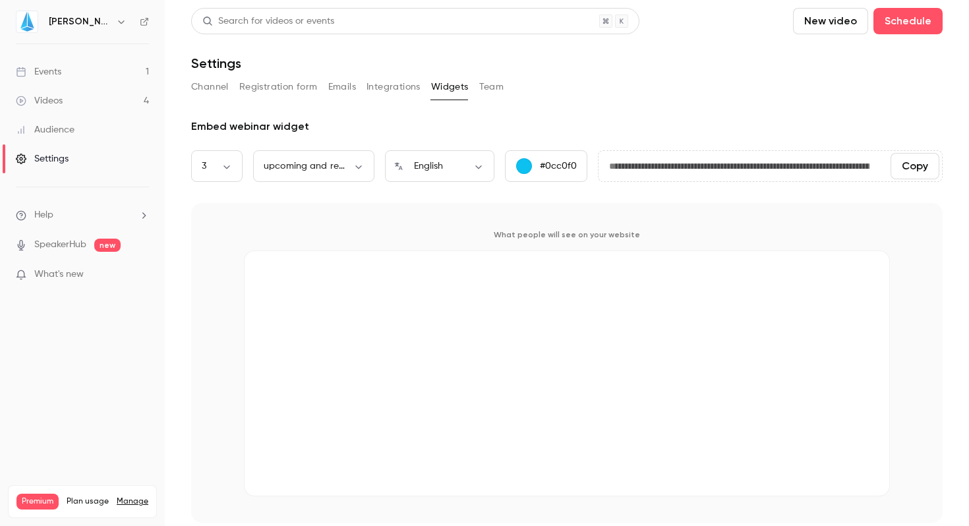
click at [492, 80] on button "Team" at bounding box center [491, 86] width 25 height 21
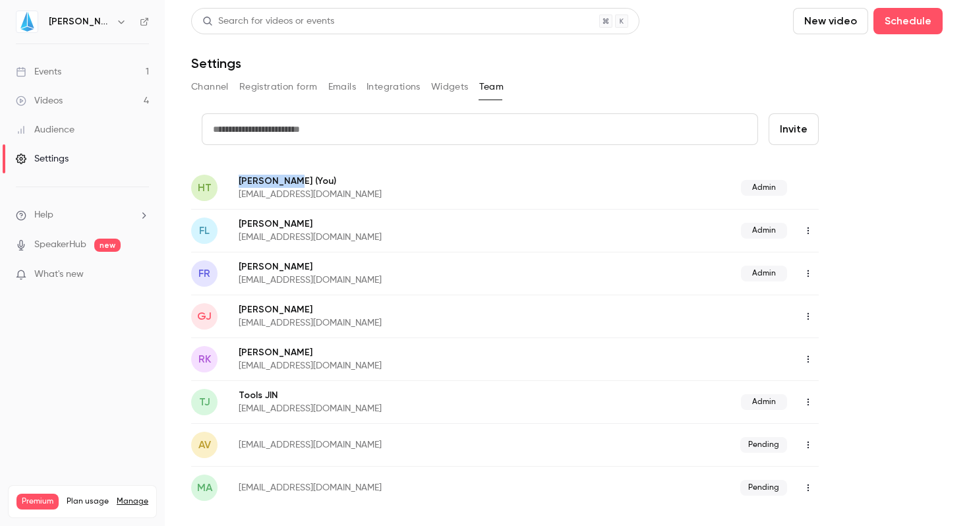
drag, startPoint x: 239, startPoint y: 179, endPoint x: 316, endPoint y: 182, distance: 76.5
click at [316, 182] on p "[PERSON_NAME] (You)" at bounding box center [400, 181] width 323 height 14
click at [264, 235] on p "[EMAIL_ADDRESS][DOMAIN_NAME]" at bounding box center [400, 237] width 323 height 13
click at [31, 127] on div "Audience" at bounding box center [45, 129] width 59 height 13
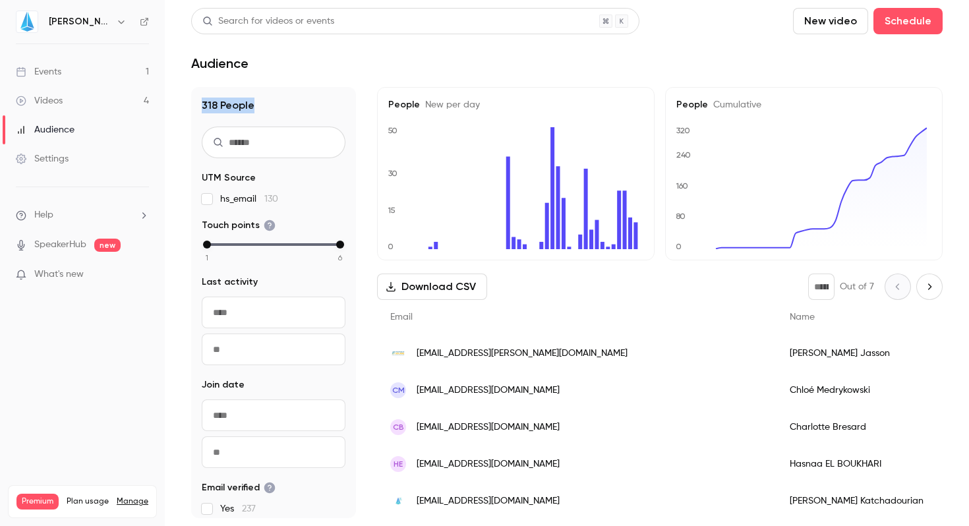
drag, startPoint x: 200, startPoint y: 103, endPoint x: 264, endPoint y: 104, distance: 64.6
click at [264, 104] on div "318 People UTM Source hs_email 130 Touch points 1 2 3 4 5 6 Last activity ​ ​ J…" at bounding box center [273, 302] width 165 height 431
click at [325, 50] on header "Search for videos or events New video Schedule Audience" at bounding box center [566, 39] width 751 height 63
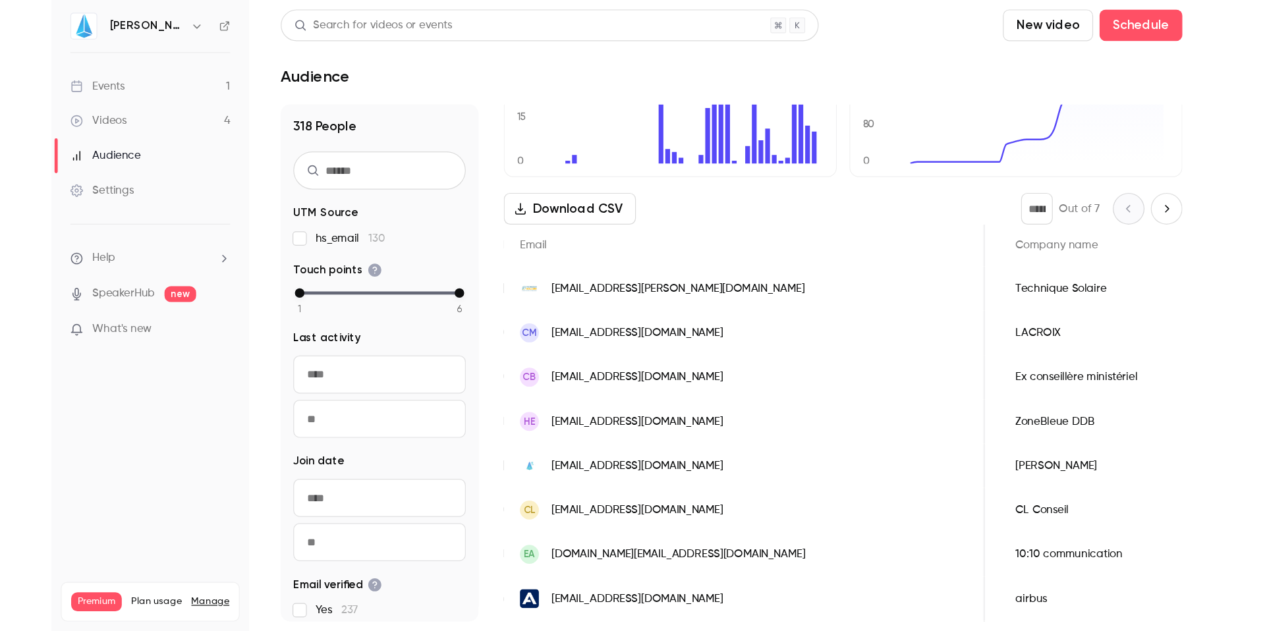
scroll to position [0, 329]
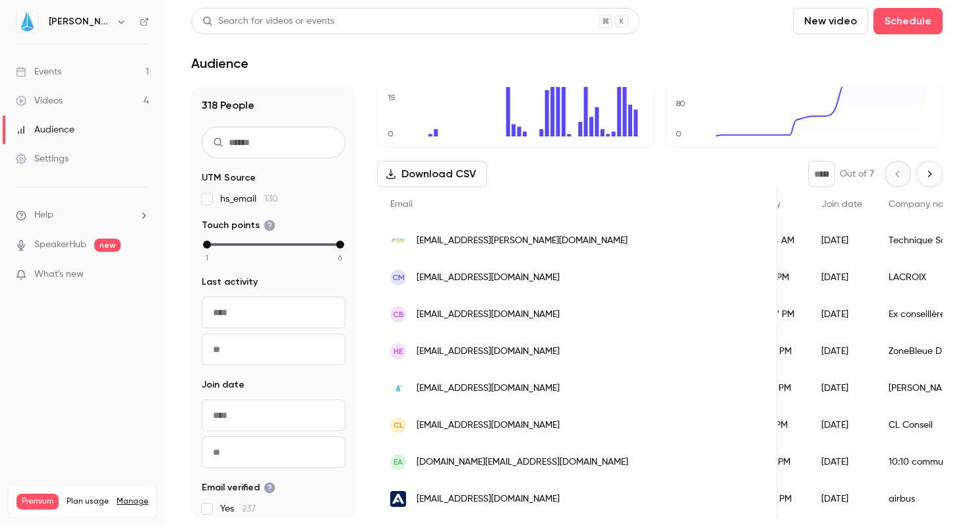
click at [55, 94] on link "Videos 4" at bounding box center [82, 100] width 165 height 29
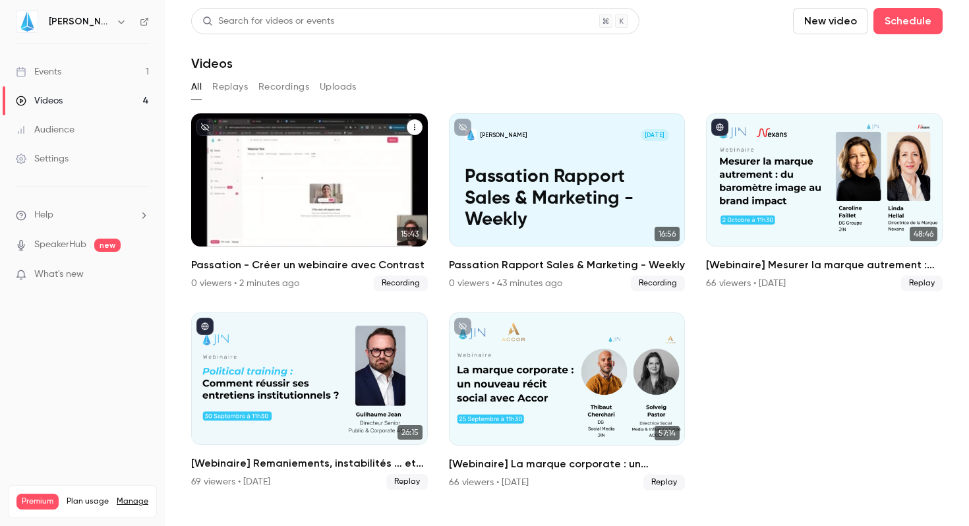
click at [339, 224] on p "Passation - Créer un webinaire avec Contrast" at bounding box center [309, 198] width 204 height 64
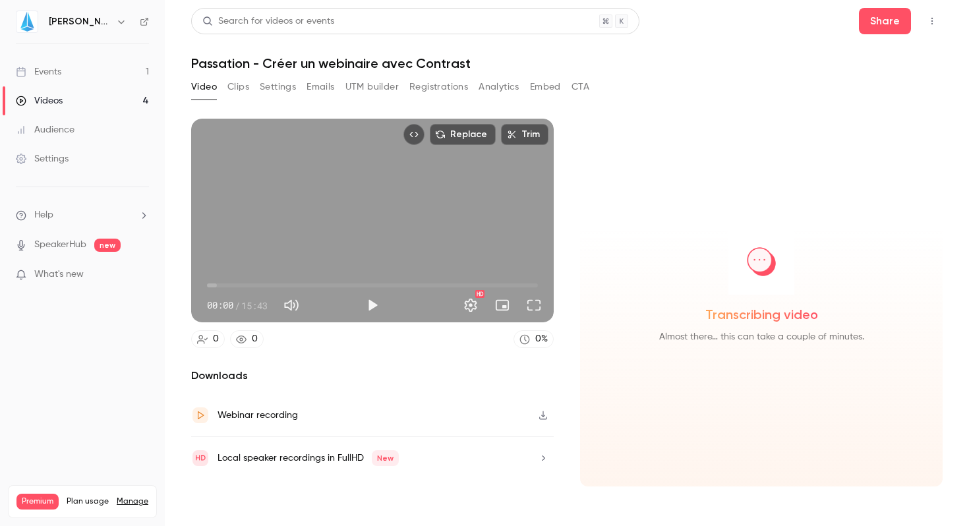
click at [540, 411] on icon "button" at bounding box center [543, 414] width 11 height 9
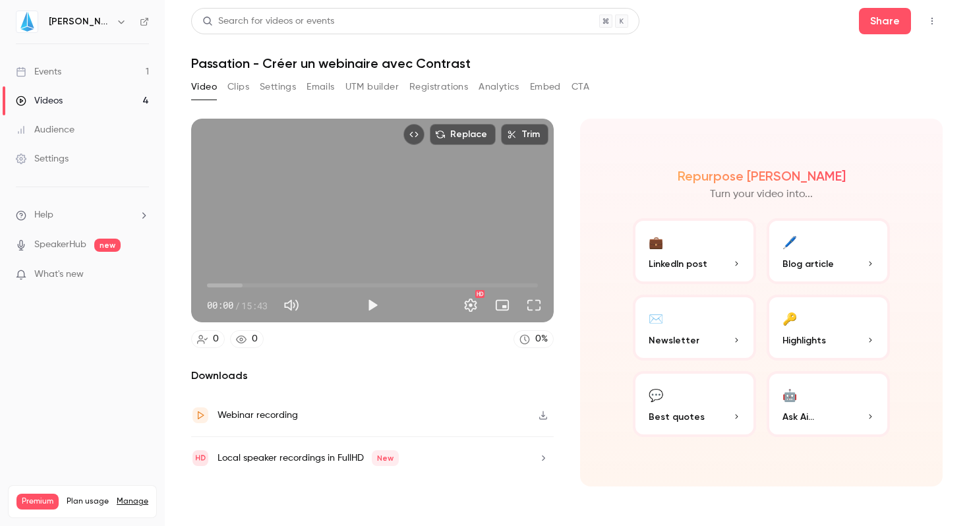
click at [40, 103] on div "Videos" at bounding box center [39, 100] width 47 height 13
